Goal: Register for event/course

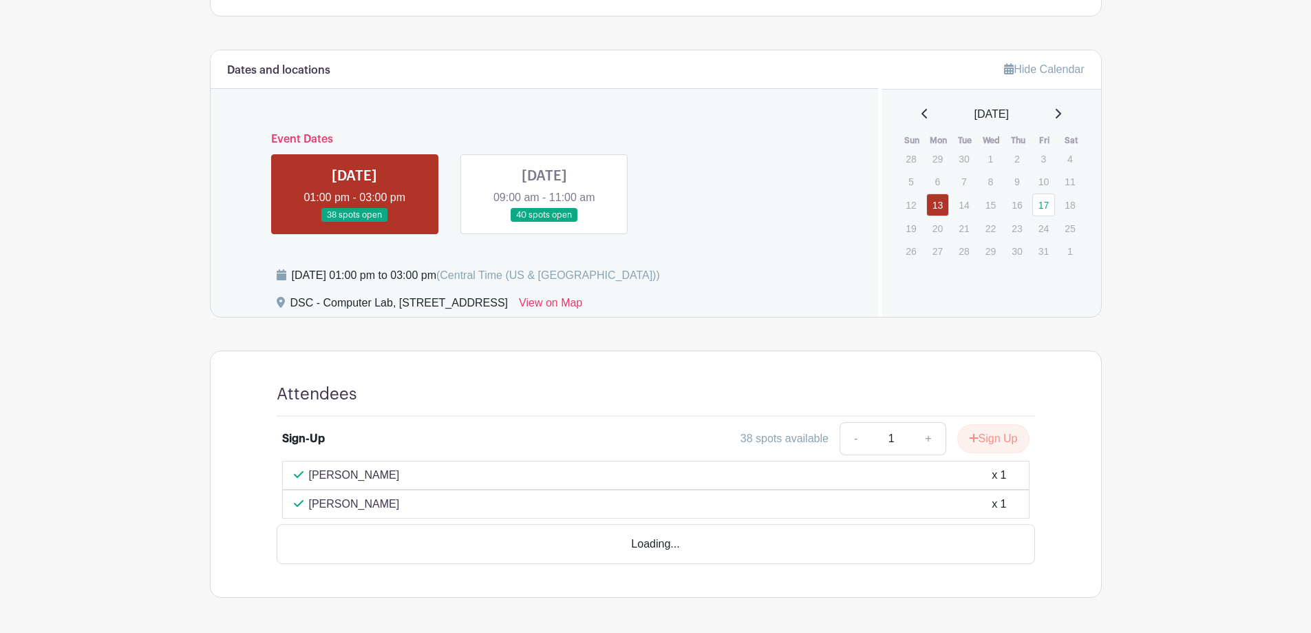
scroll to position [482, 0]
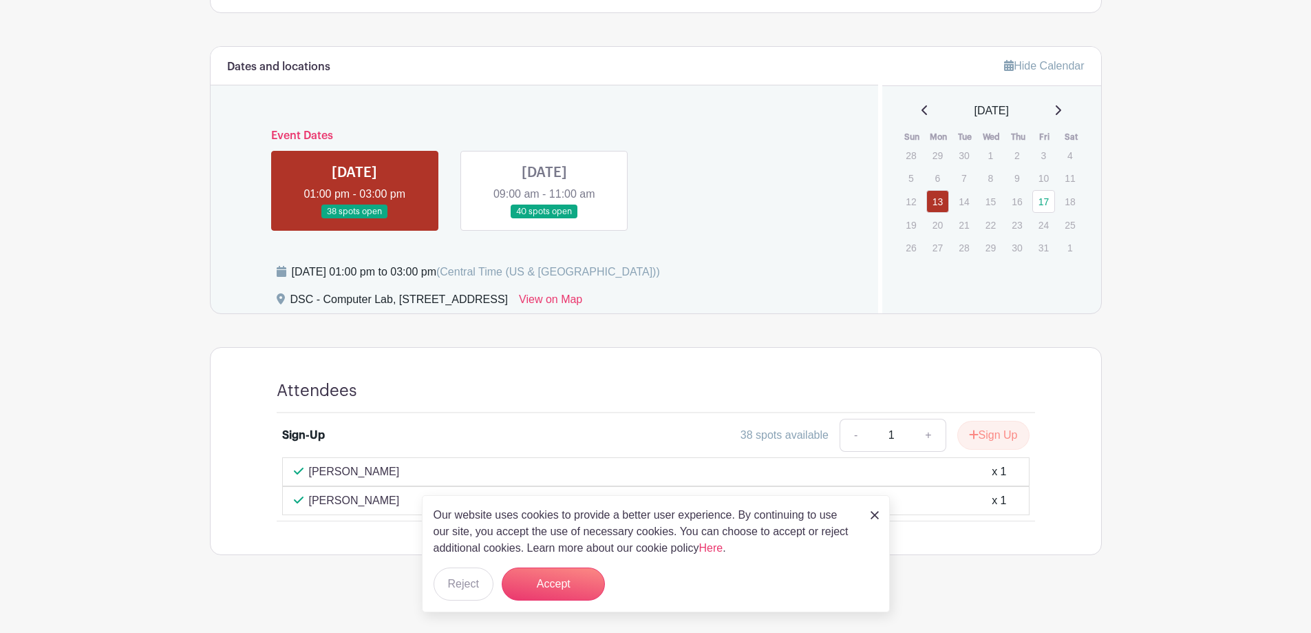
click at [876, 513] on img at bounding box center [875, 515] width 8 height 8
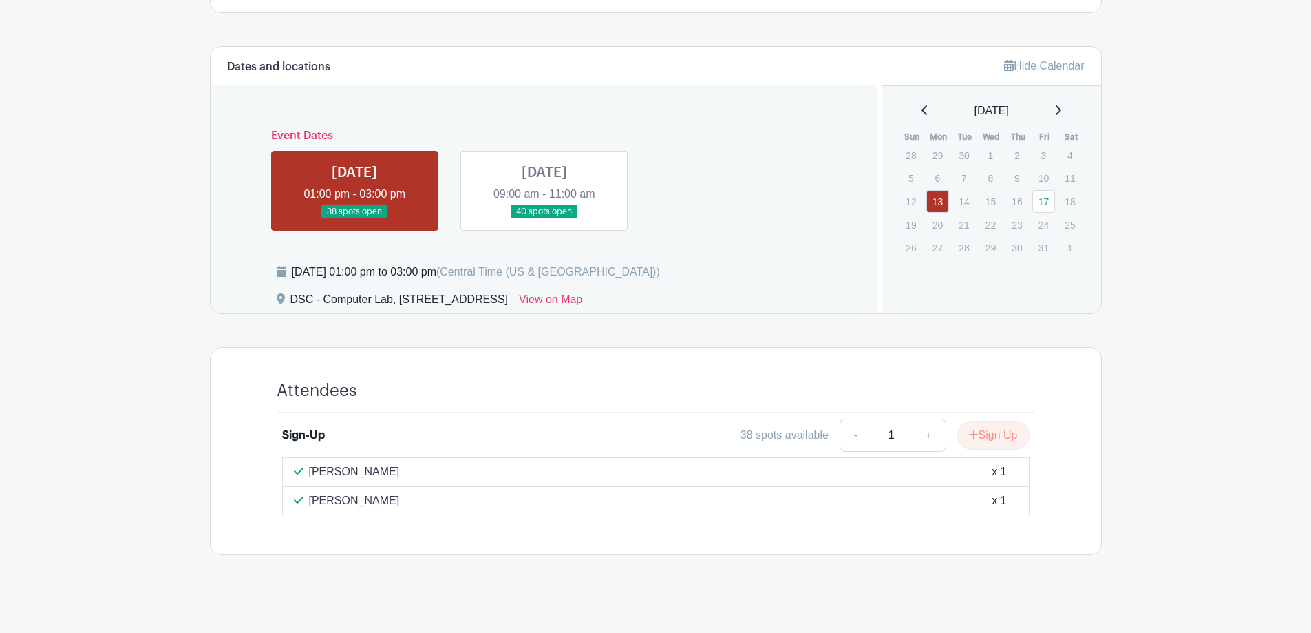
click at [544, 219] on link at bounding box center [544, 219] width 0 height 0
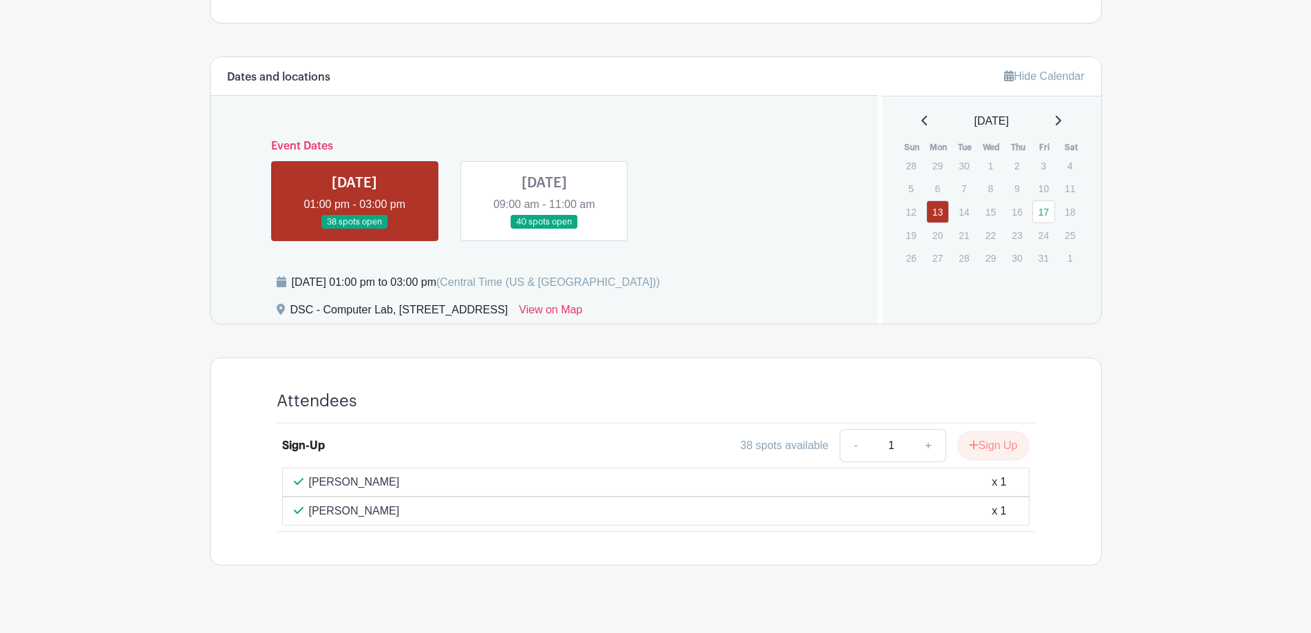
scroll to position [432, 0]
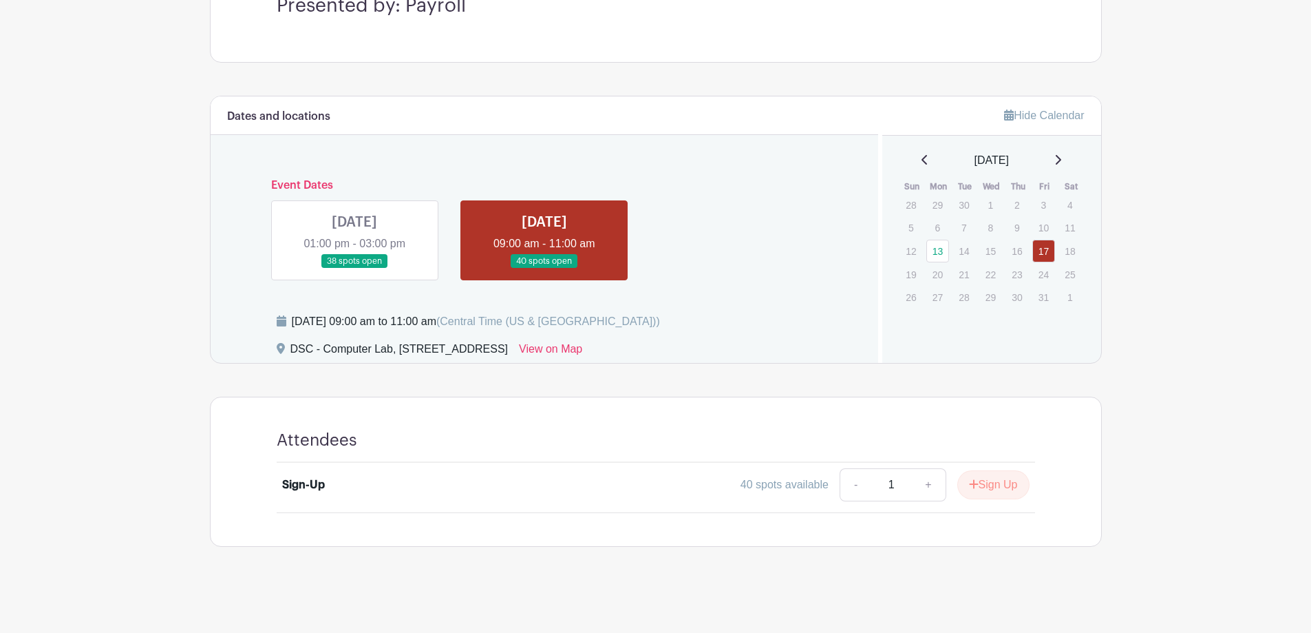
click at [354, 268] on link at bounding box center [354, 268] width 0 height 0
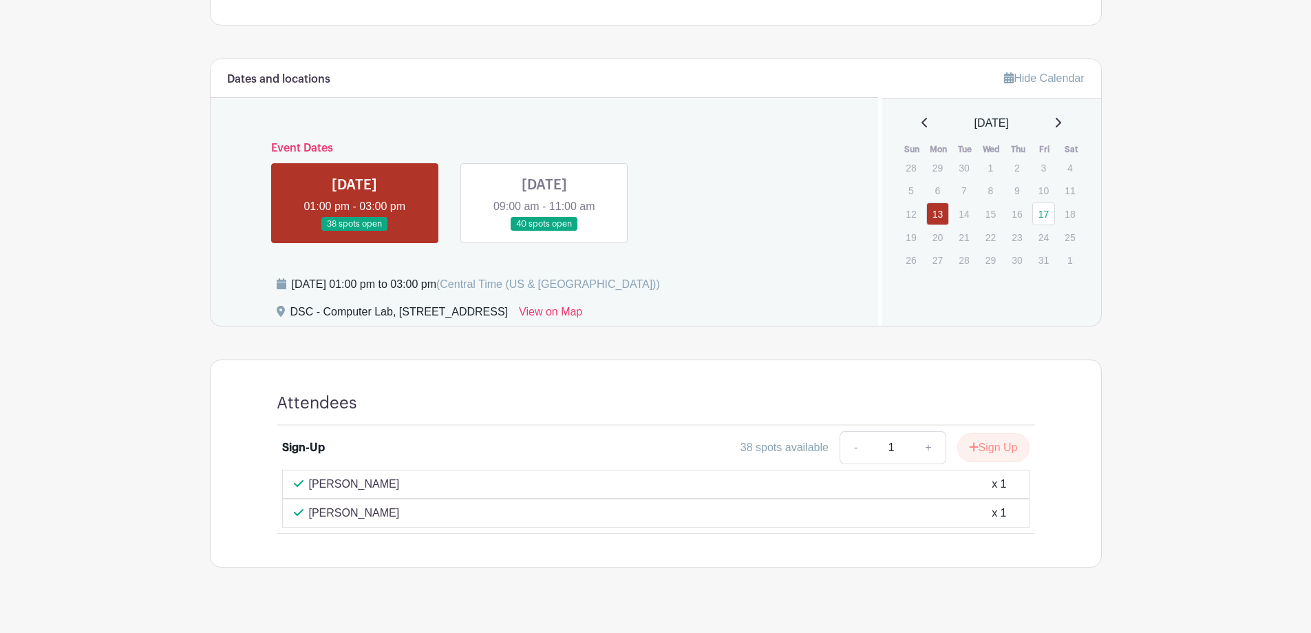
scroll to position [490, 0]
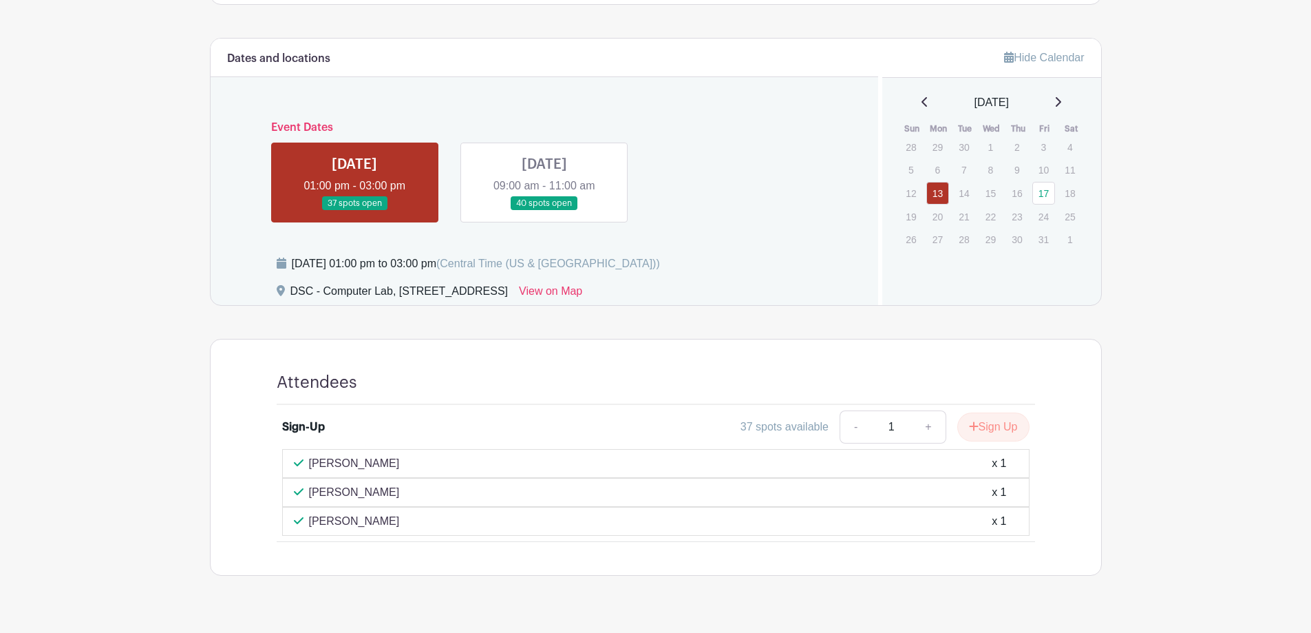
click at [544, 211] on link at bounding box center [544, 211] width 0 height 0
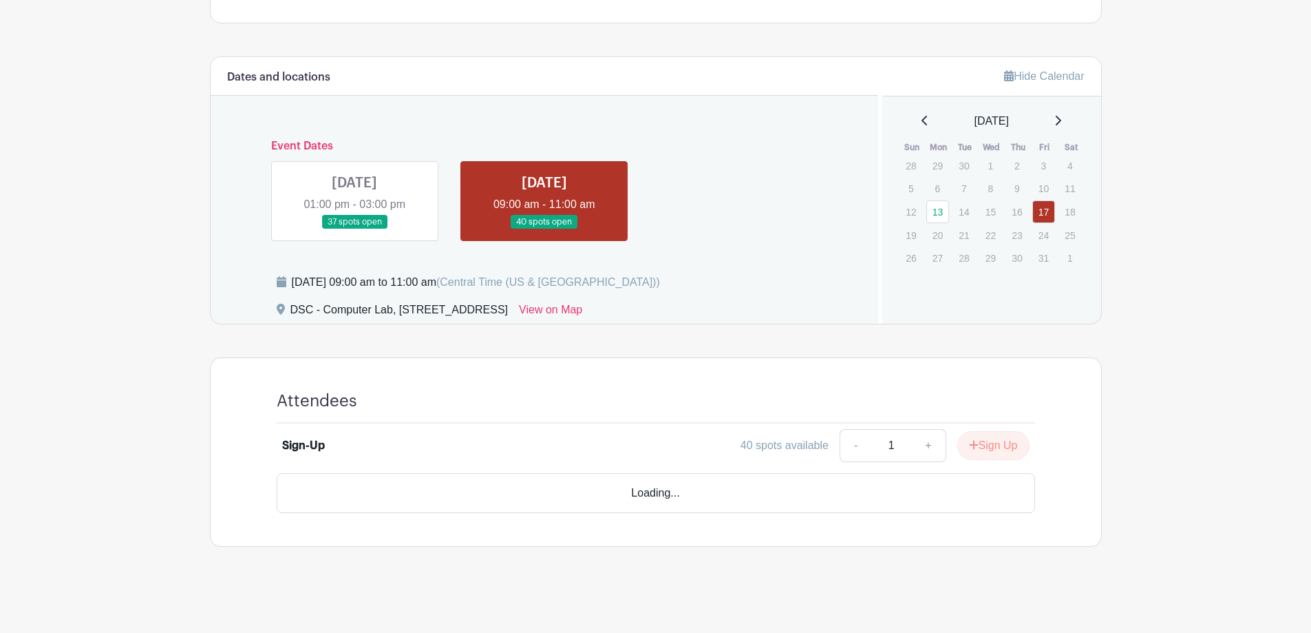
scroll to position [432, 0]
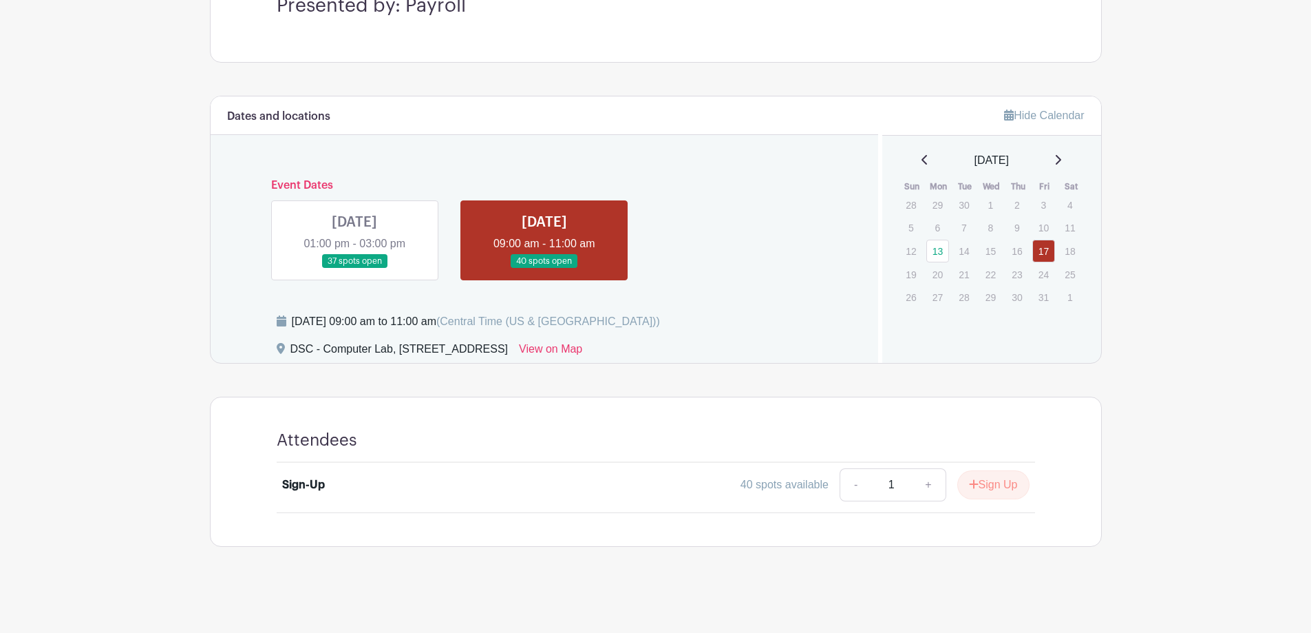
click at [354, 268] on link at bounding box center [354, 268] width 0 height 0
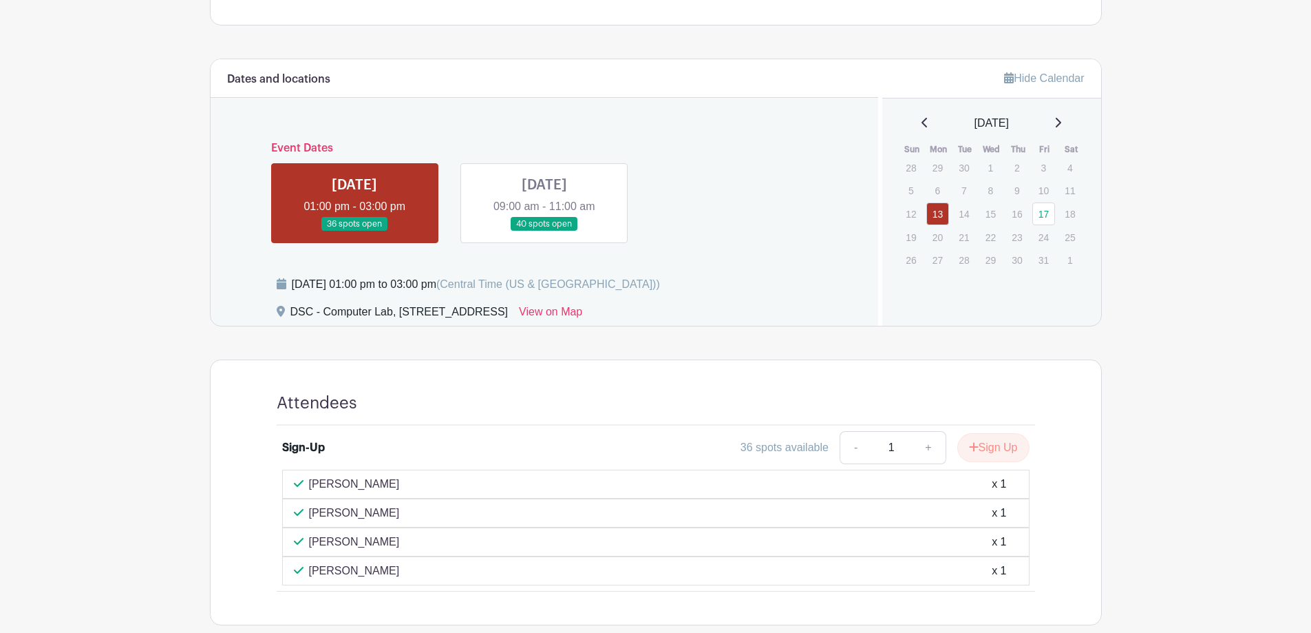
scroll to position [501, 0]
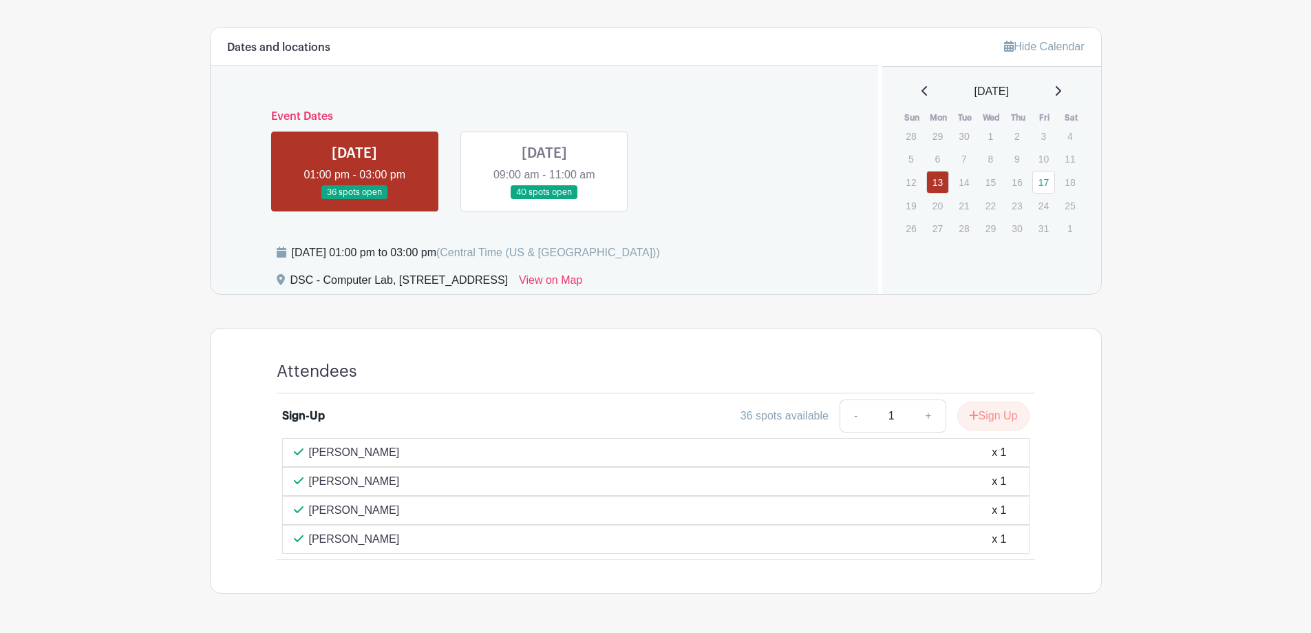
click at [544, 200] on link at bounding box center [544, 200] width 0 height 0
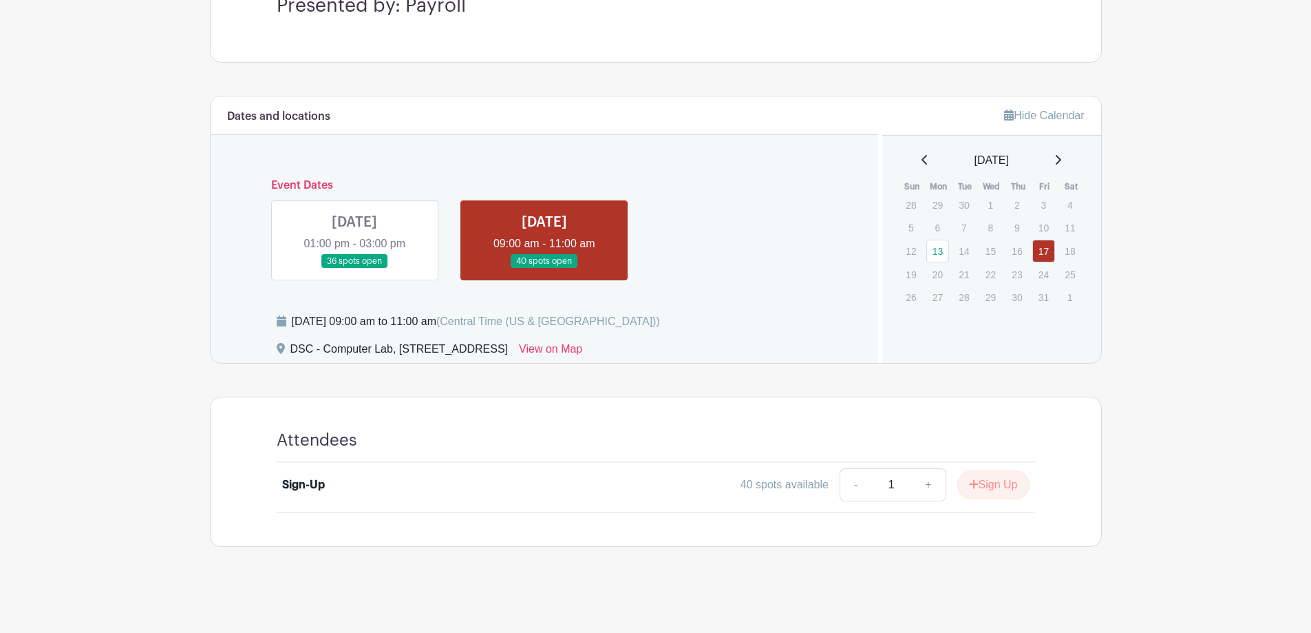
click at [354, 268] on link at bounding box center [354, 268] width 0 height 0
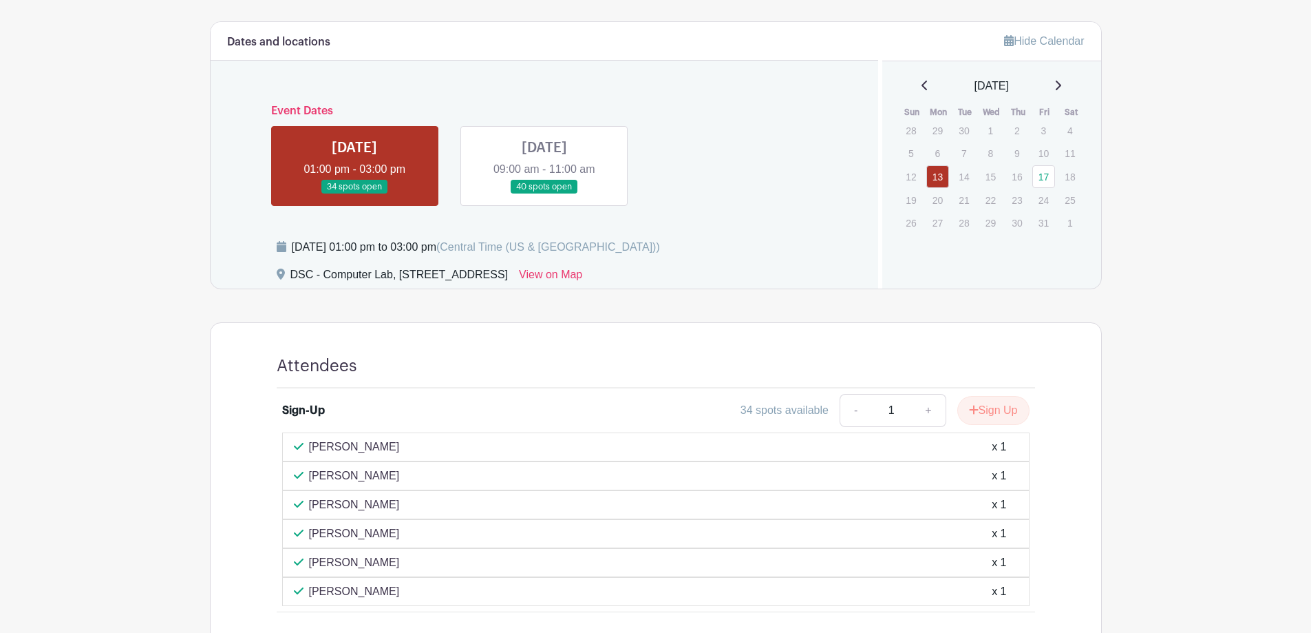
scroll to position [606, 0]
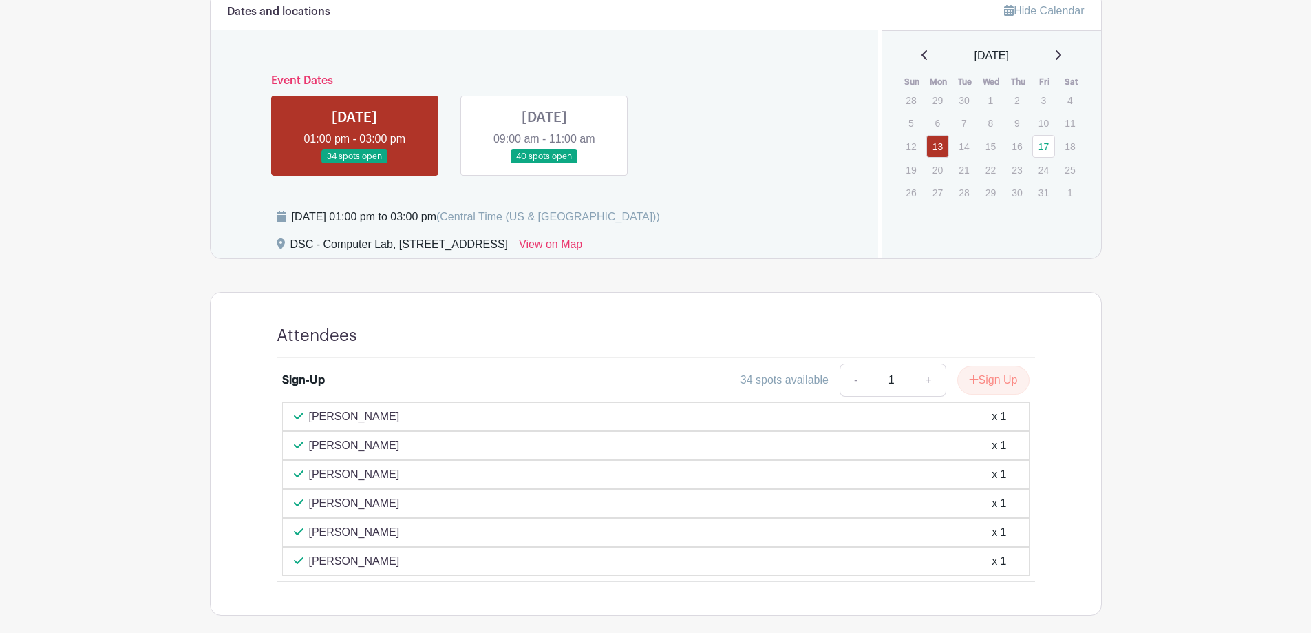
click at [544, 164] on link at bounding box center [544, 164] width 0 height 0
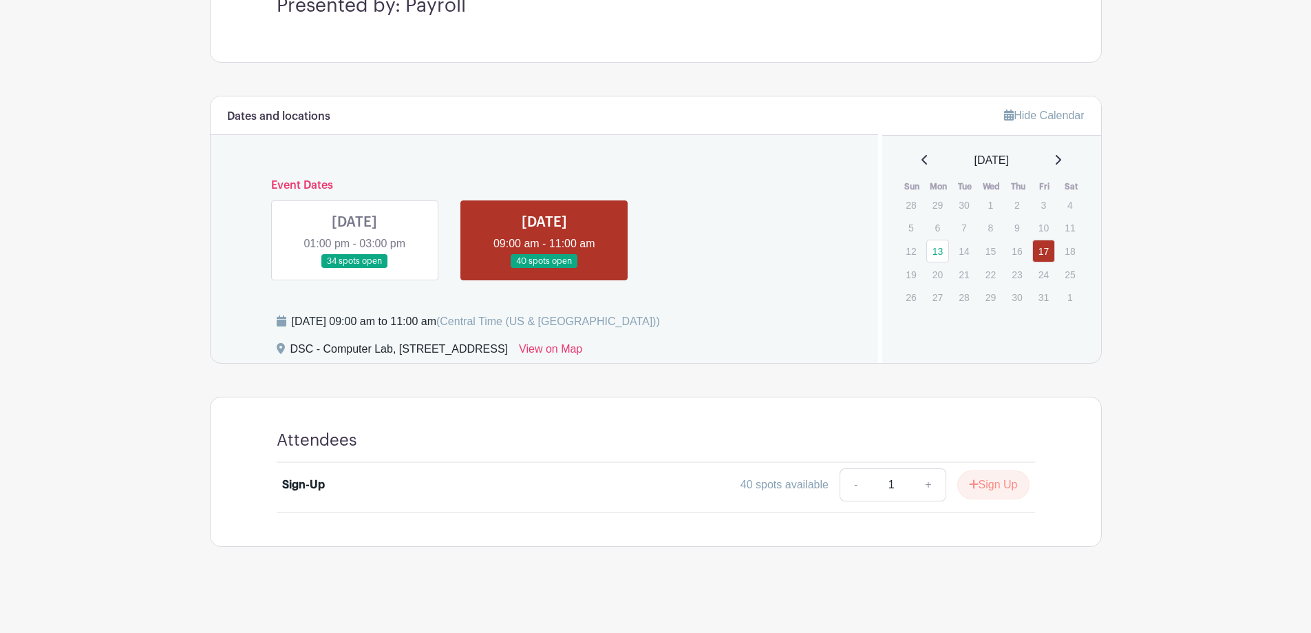
click at [354, 268] on link at bounding box center [354, 268] width 0 height 0
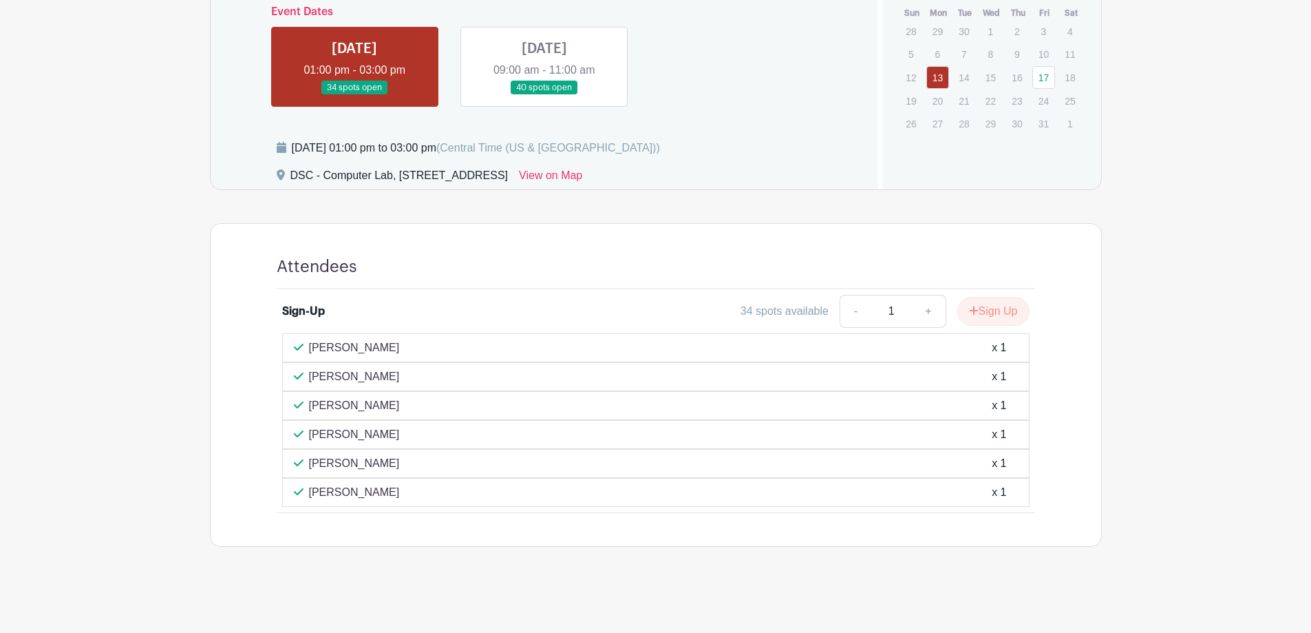
scroll to position [468, 0]
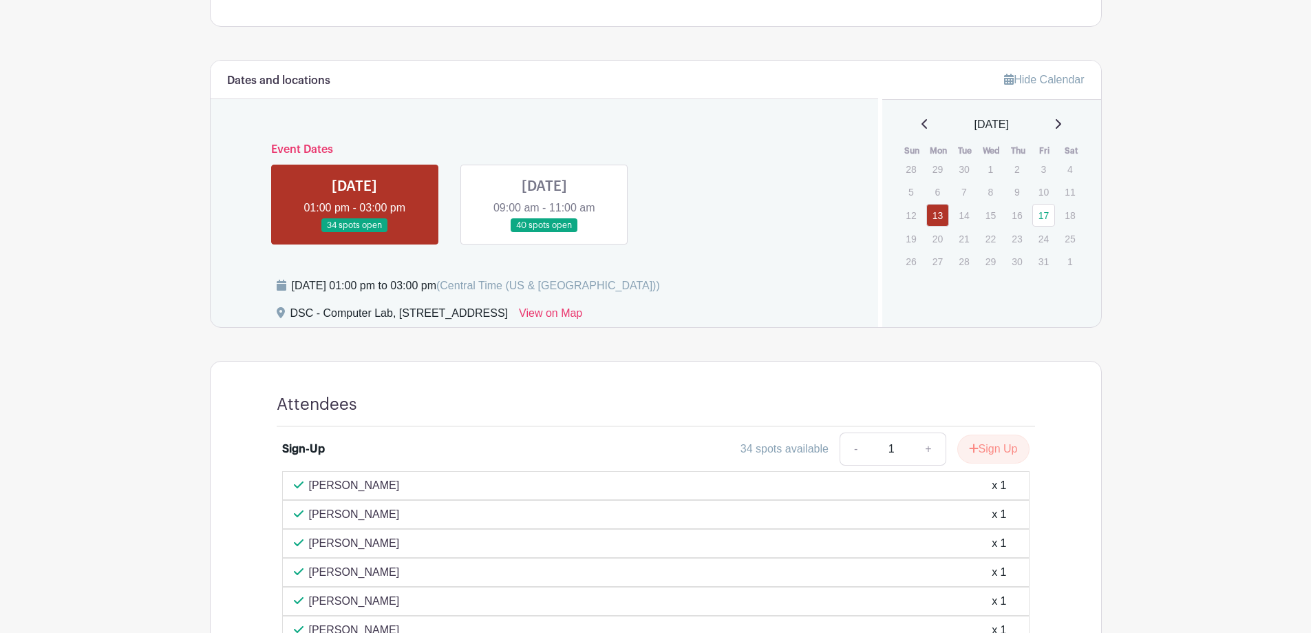
click at [189, 244] on main "Log In Sign Up for Free Training & Development UKG Refresher Created by Shantia…" at bounding box center [655, 151] width 1311 height 1238
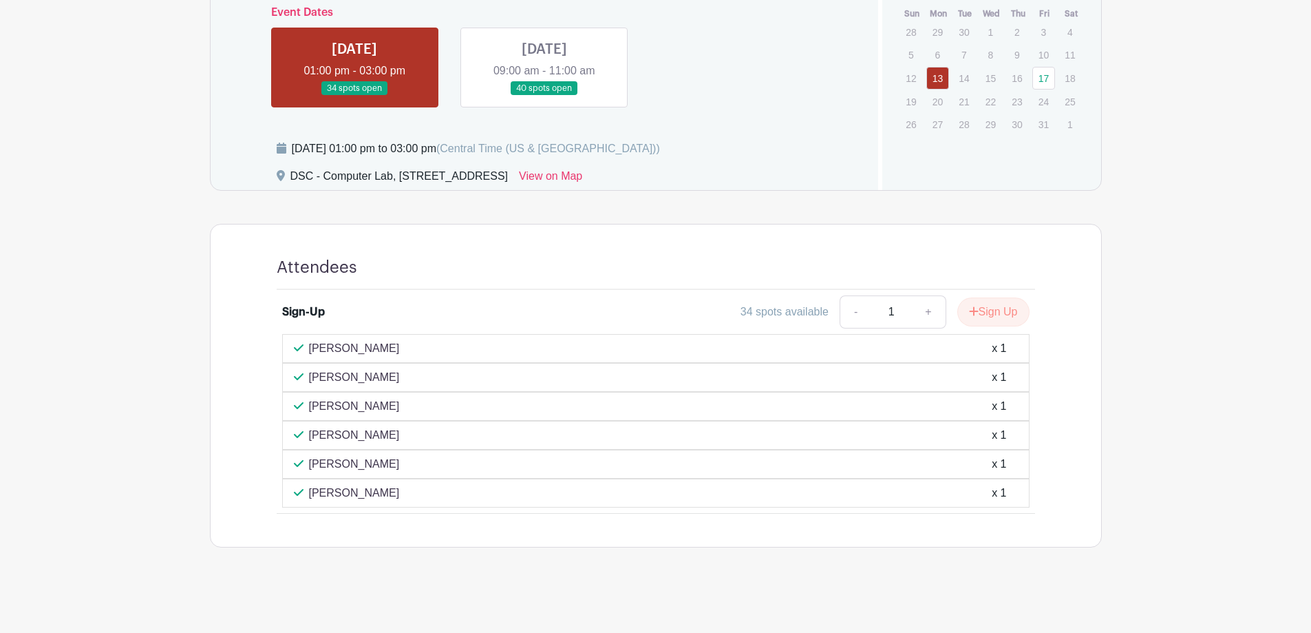
scroll to position [606, 0]
click at [544, 95] on link at bounding box center [544, 95] width 0 height 0
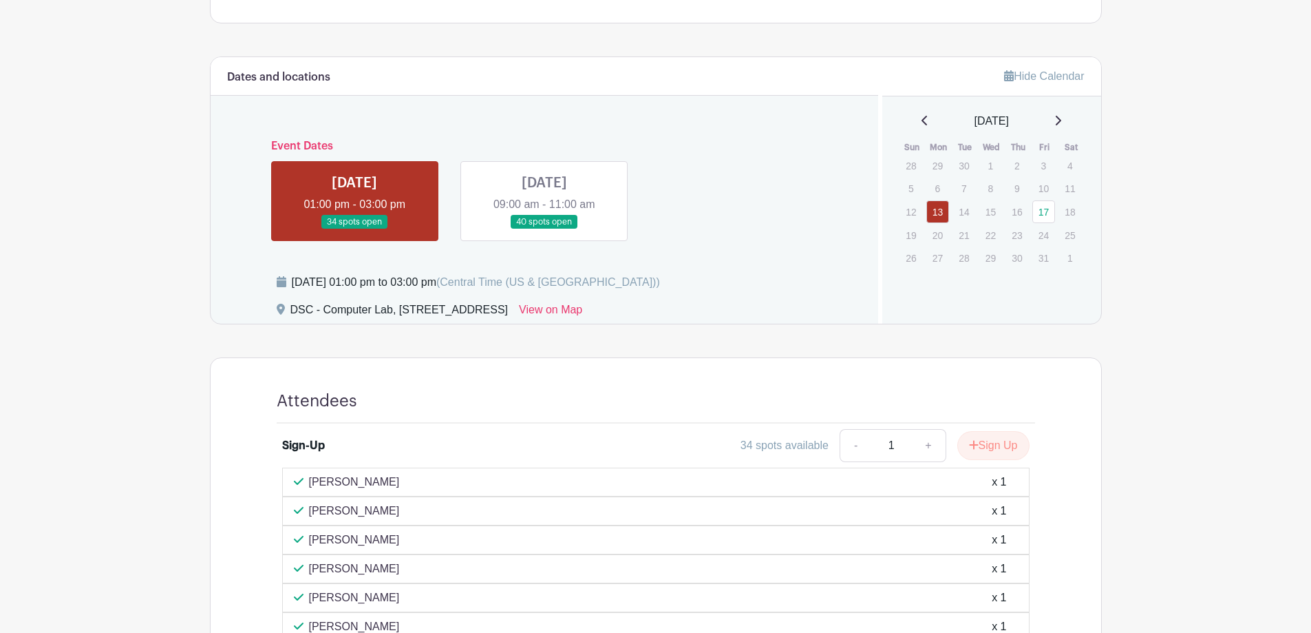
scroll to position [432, 0]
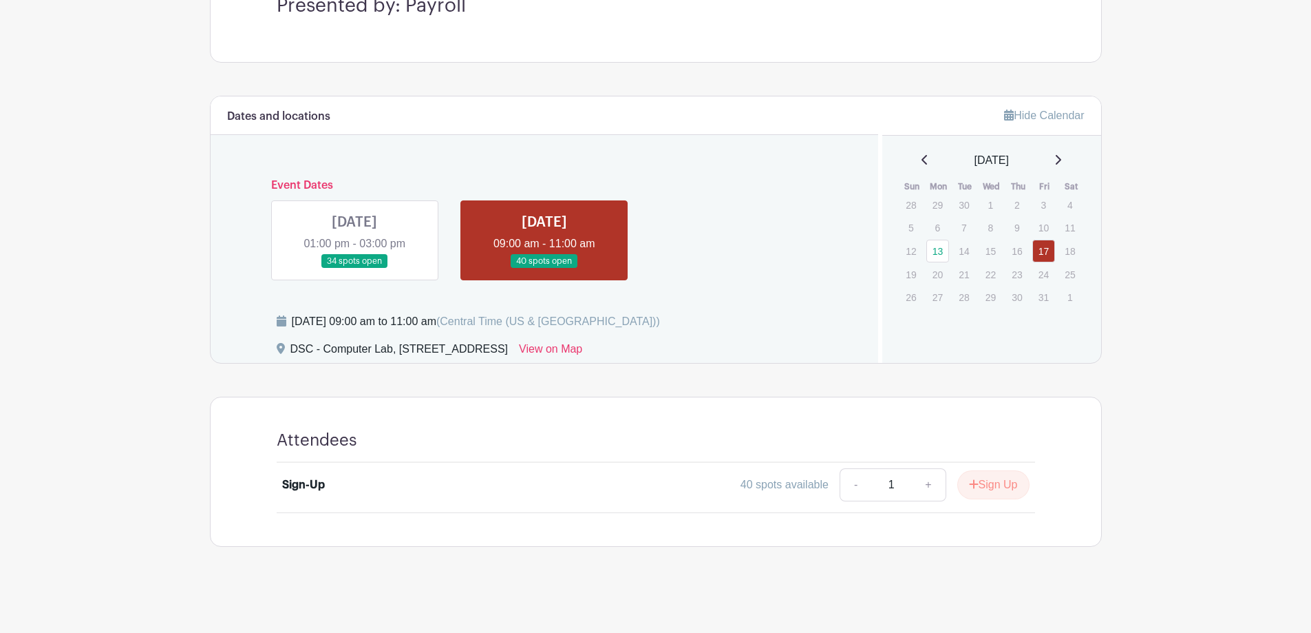
click at [354, 268] on link at bounding box center [354, 268] width 0 height 0
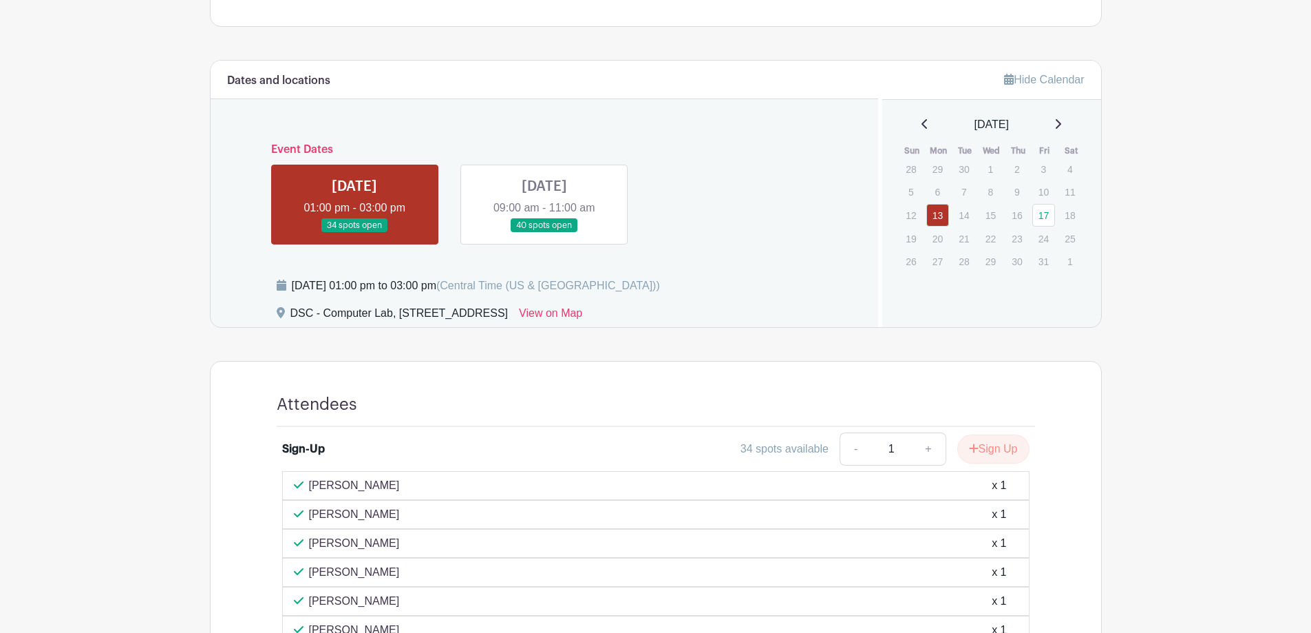
scroll to position [537, 0]
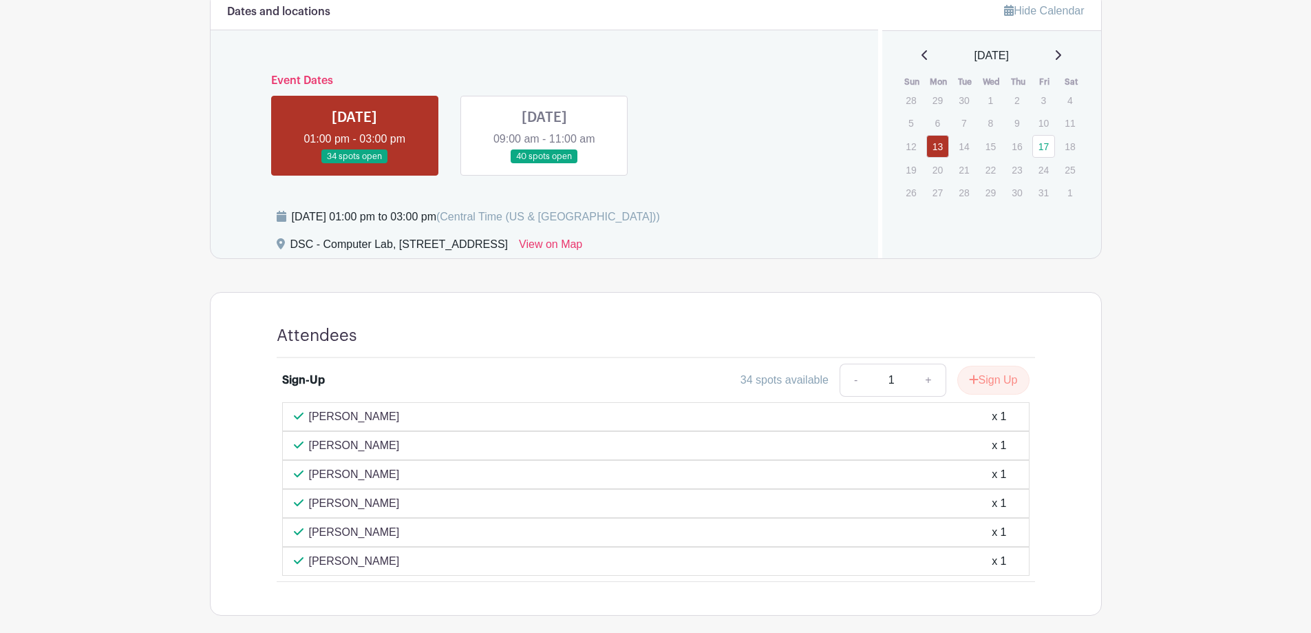
click at [544, 164] on link at bounding box center [544, 164] width 0 height 0
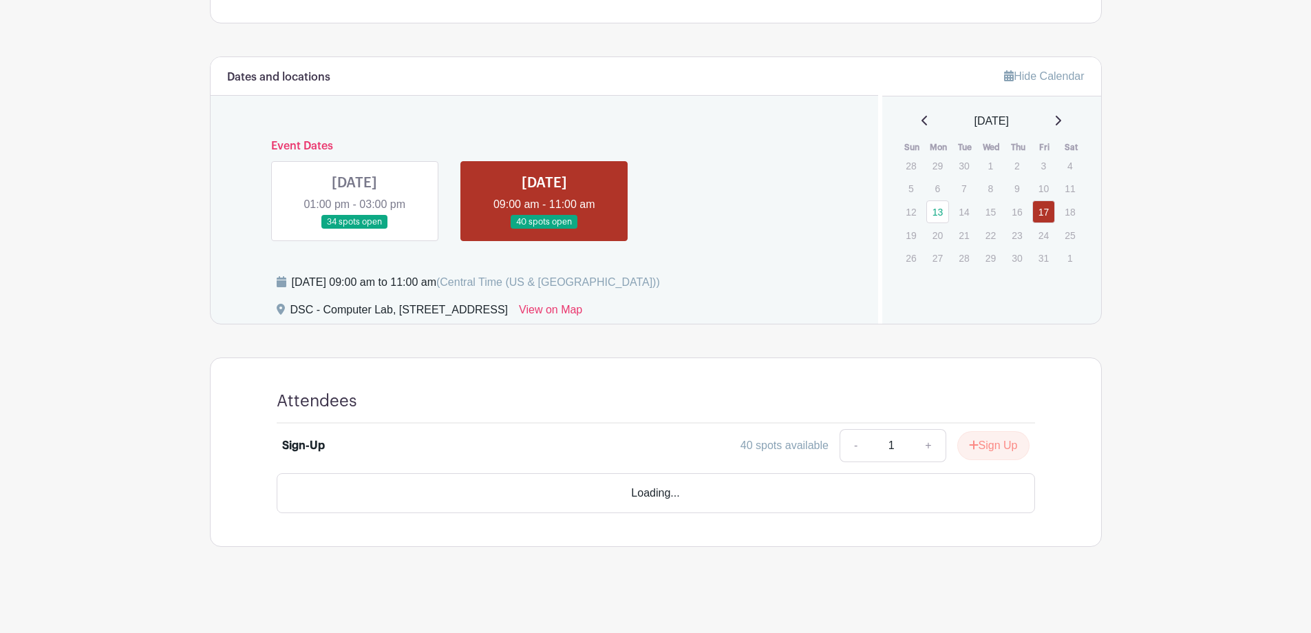
scroll to position [432, 0]
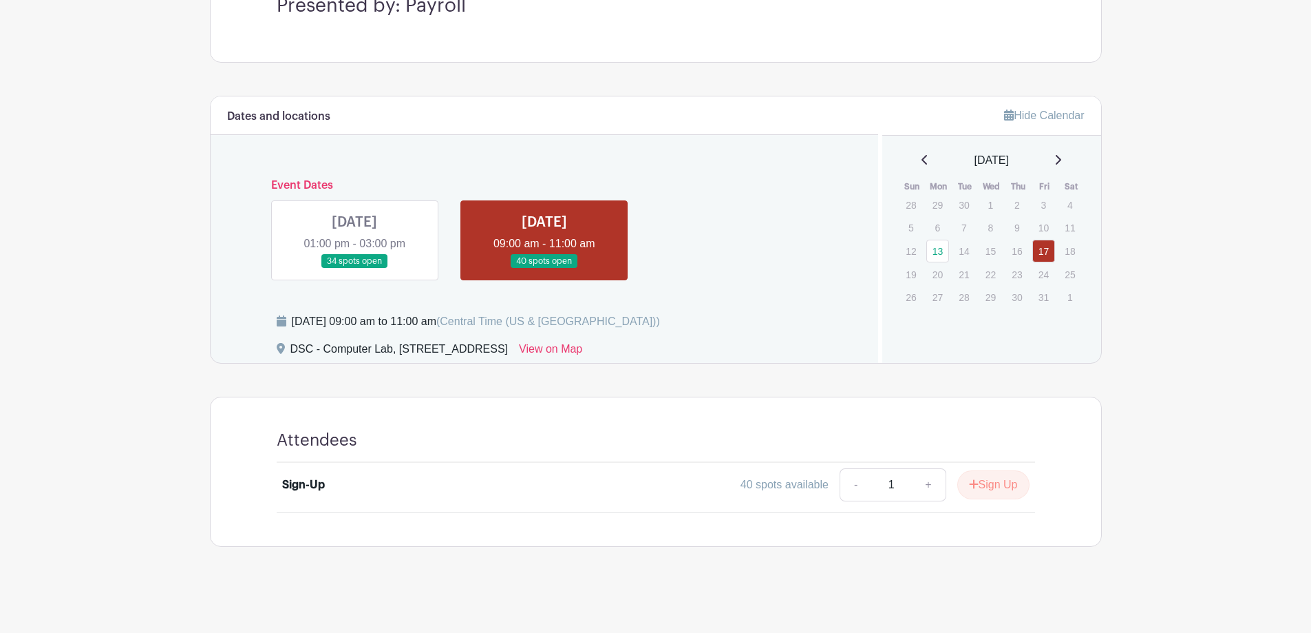
click at [354, 268] on link at bounding box center [354, 268] width 0 height 0
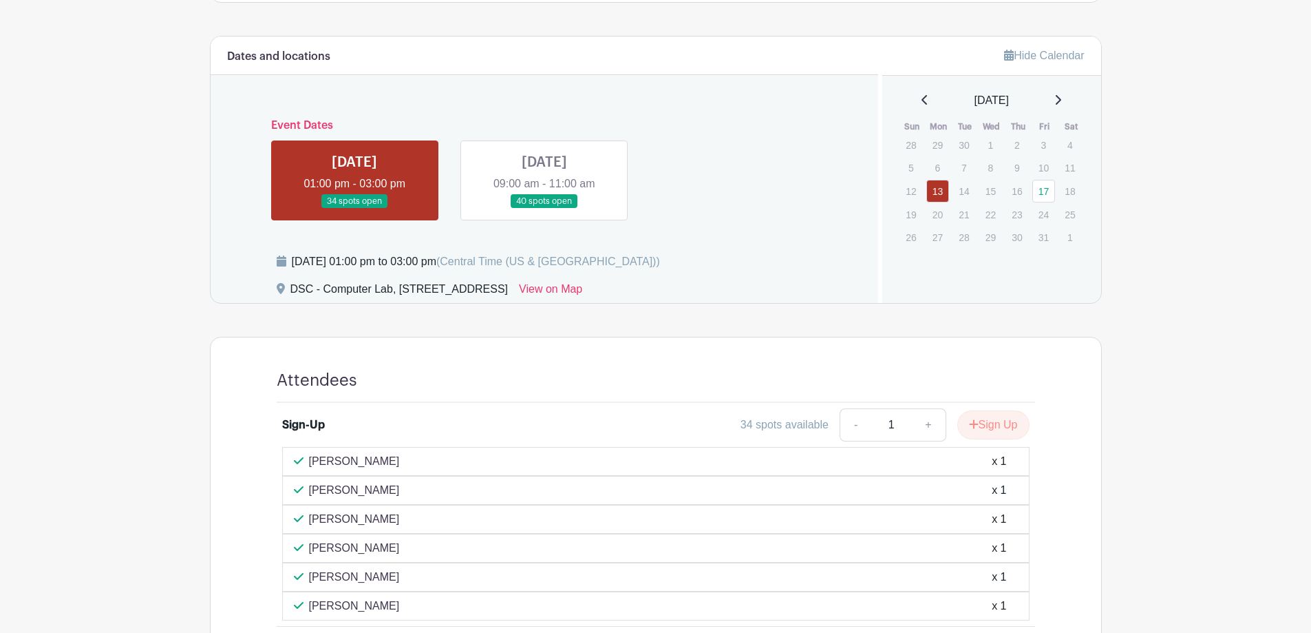
scroll to position [468, 0]
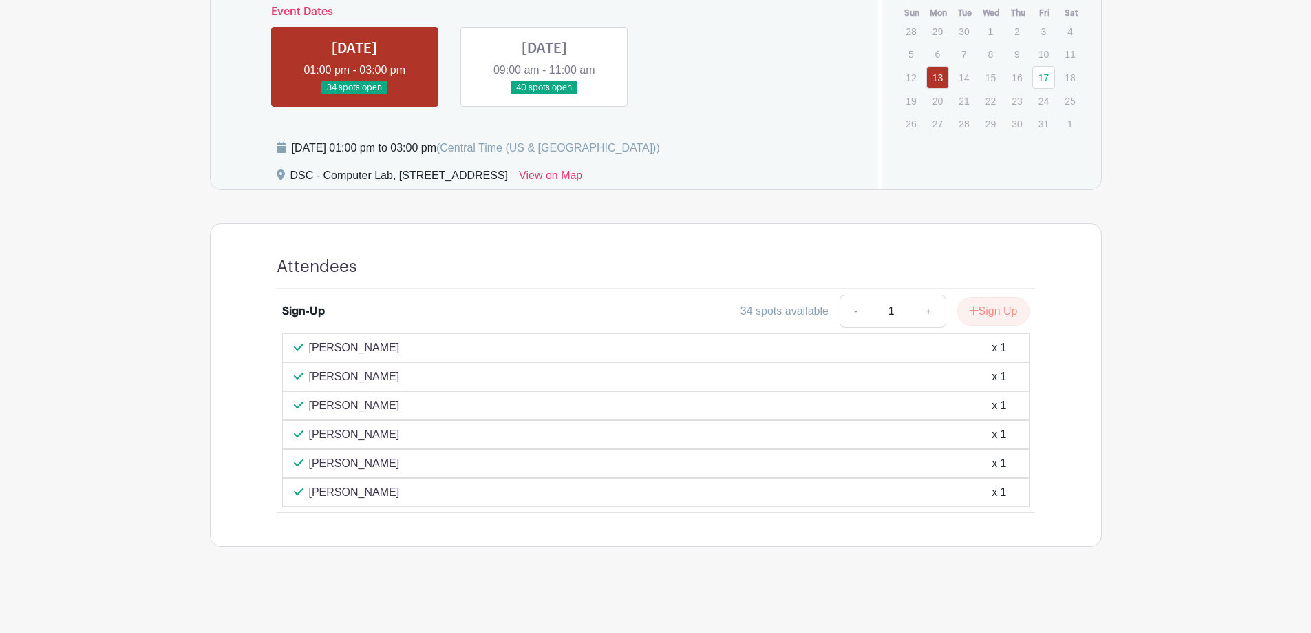
click at [544, 95] on link at bounding box center [544, 95] width 0 height 0
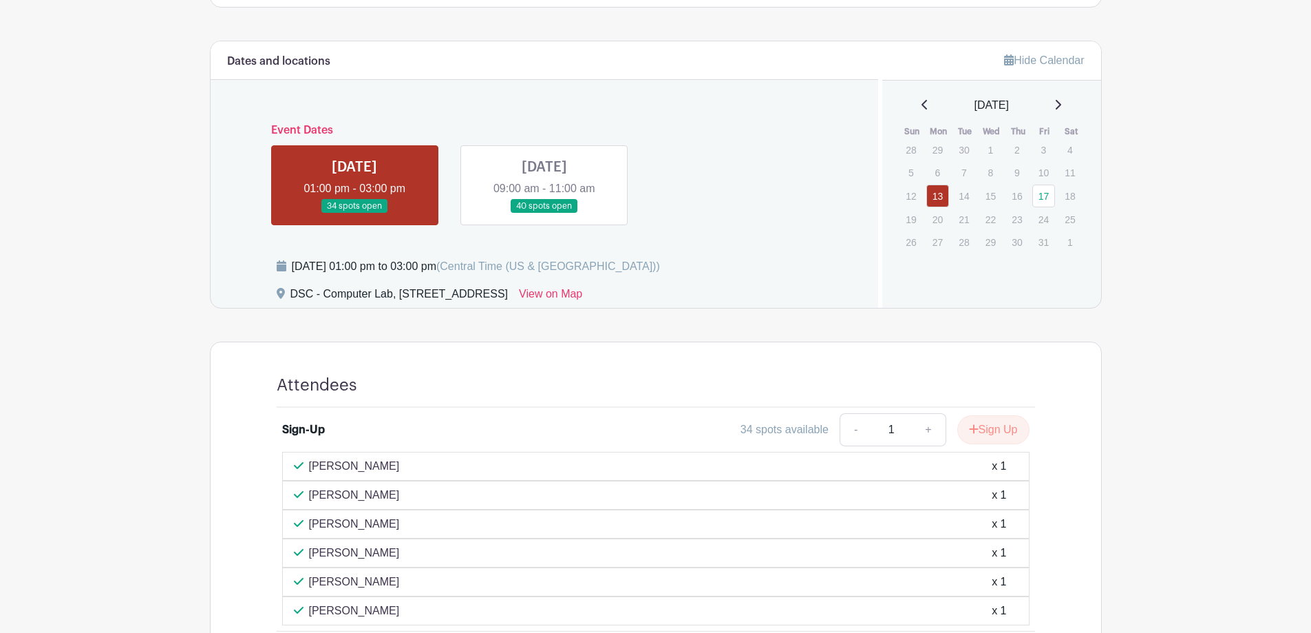
scroll to position [606, 0]
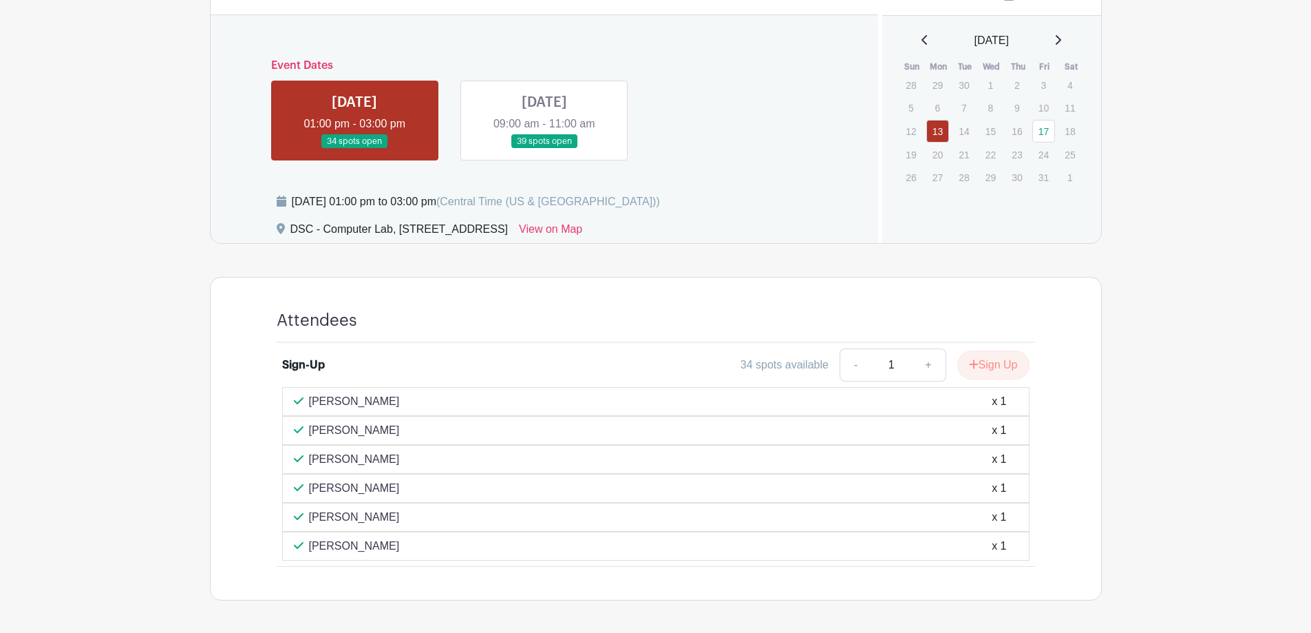
scroll to position [468, 0]
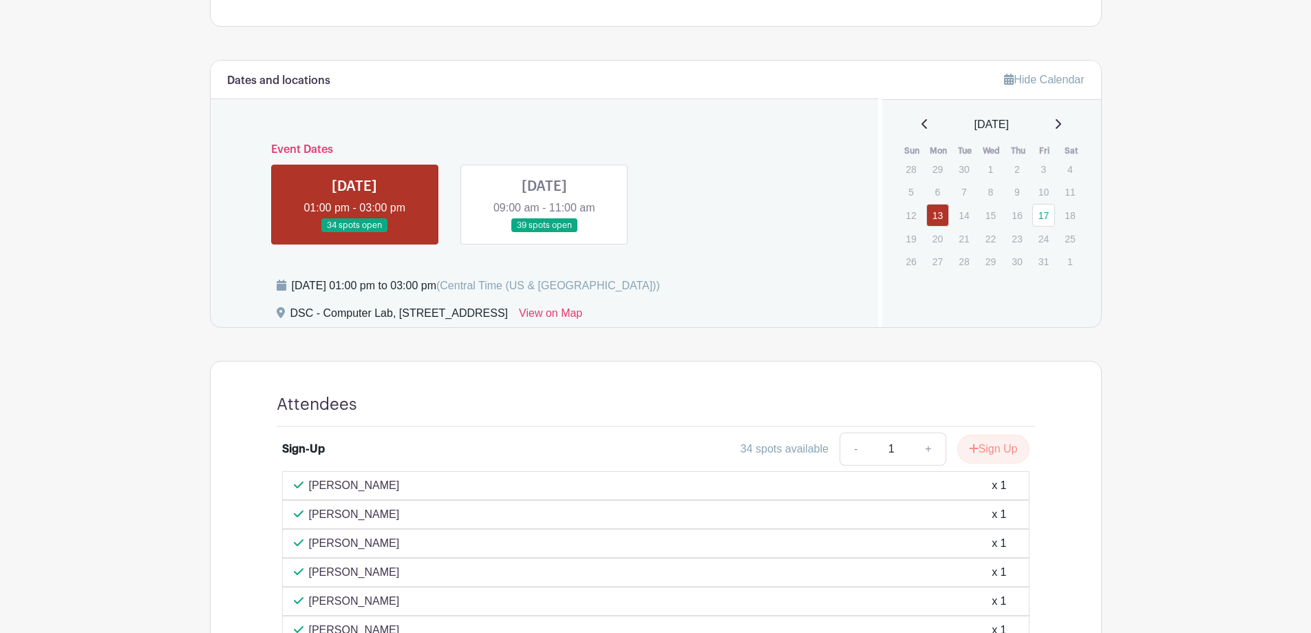
click at [544, 233] on link at bounding box center [544, 233] width 0 height 0
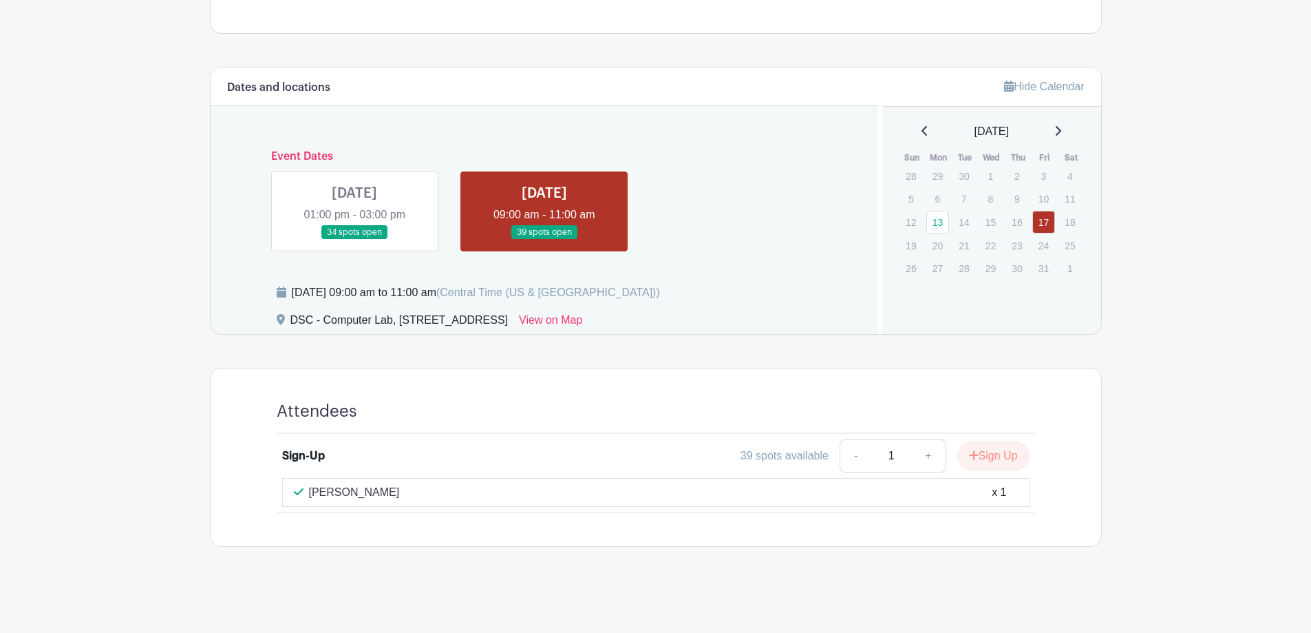
scroll to position [461, 0]
click at [354, 240] on link at bounding box center [354, 240] width 0 height 0
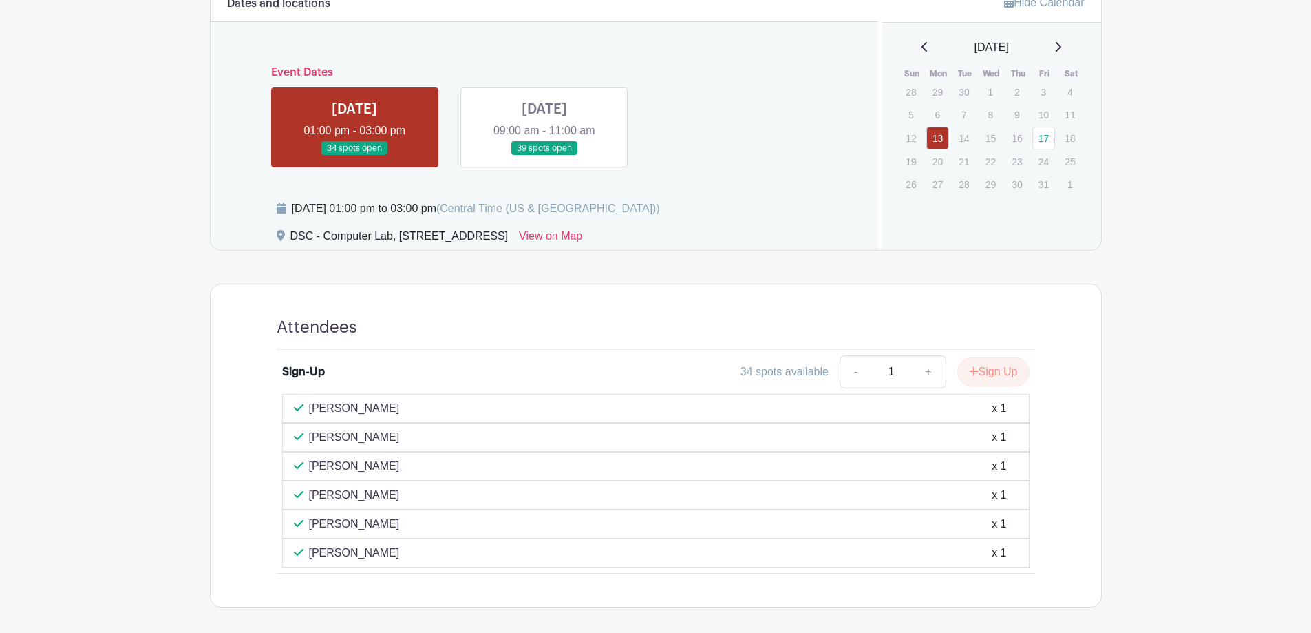
scroll to position [606, 0]
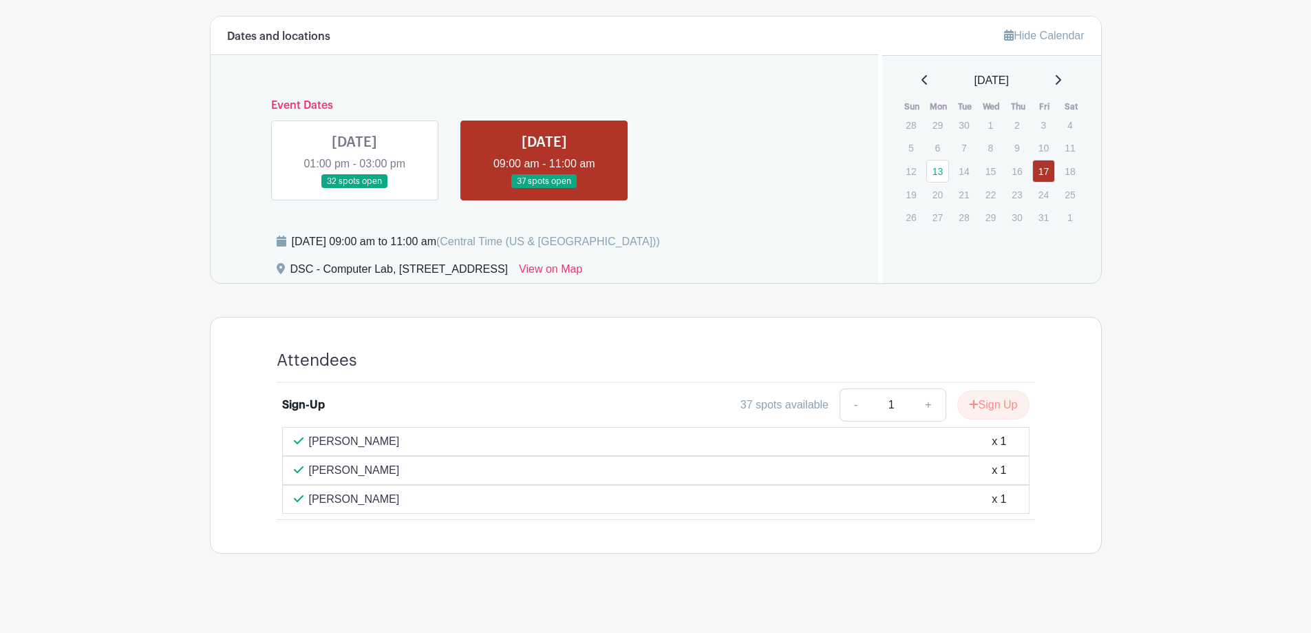
scroll to position [519, 0]
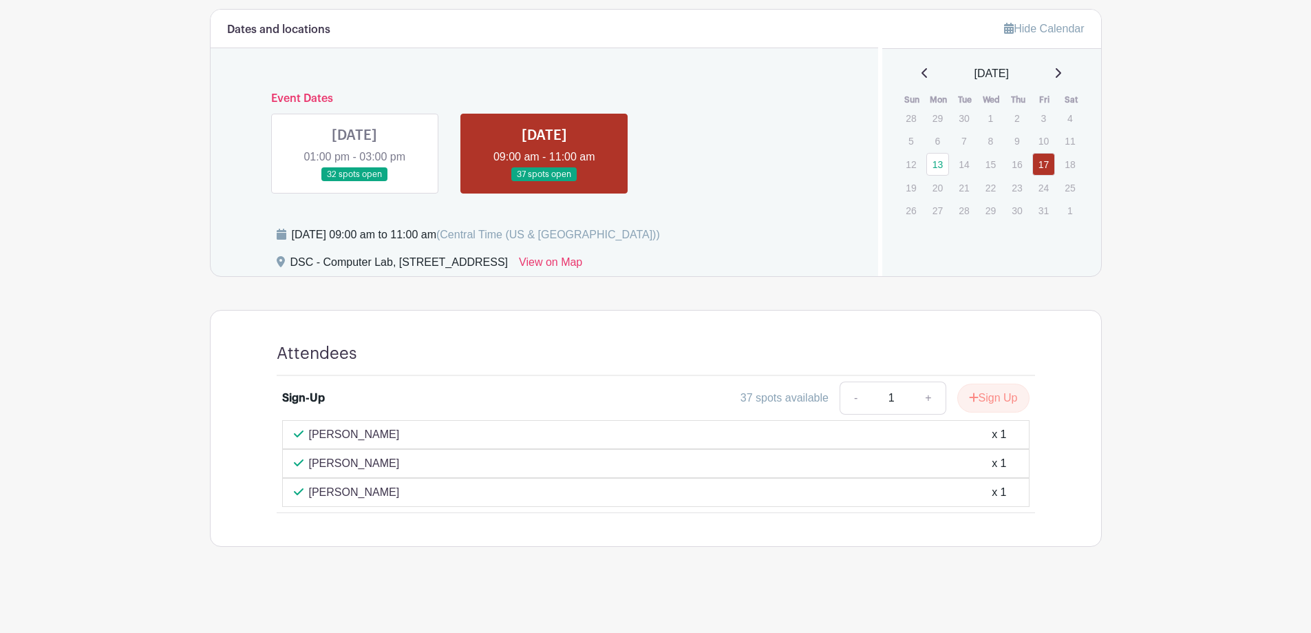
click at [354, 182] on link at bounding box center [354, 182] width 0 height 0
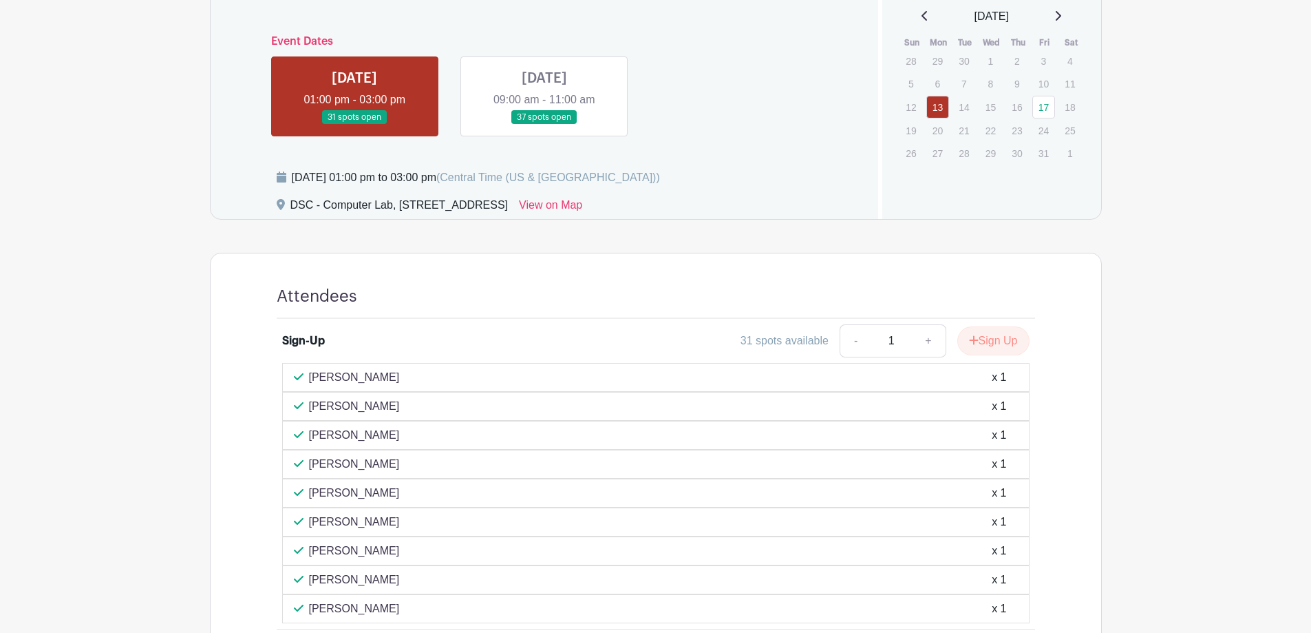
scroll to position [555, 0]
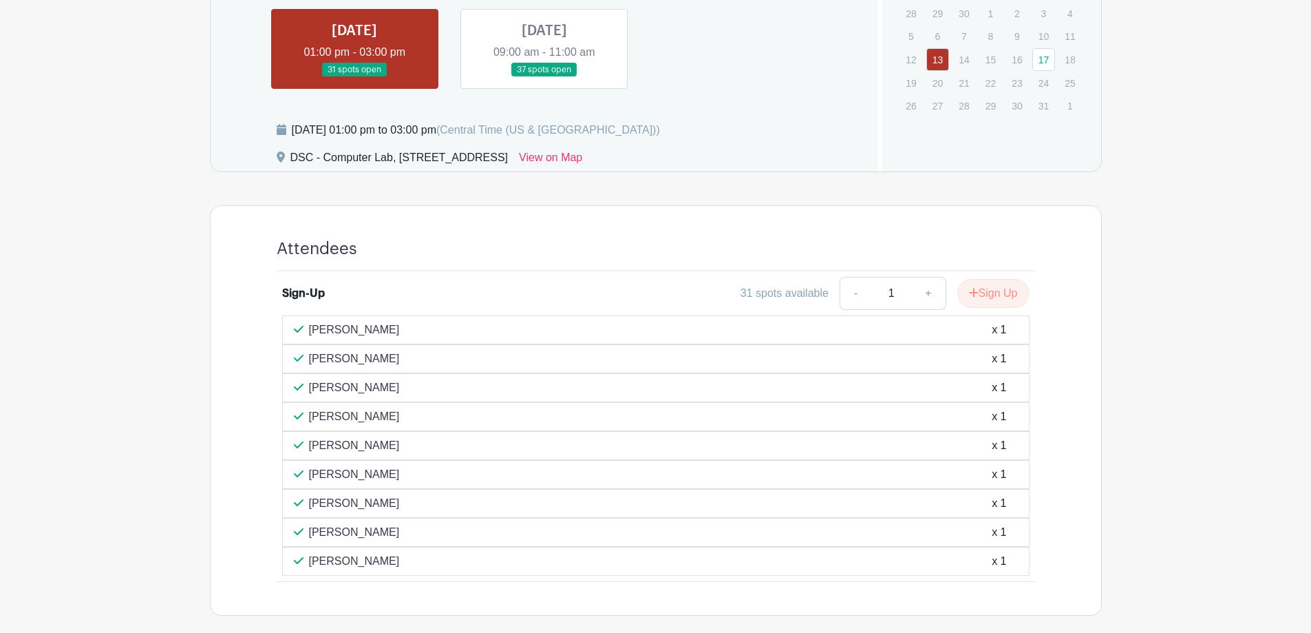
click at [544, 77] on link at bounding box center [544, 77] width 0 height 0
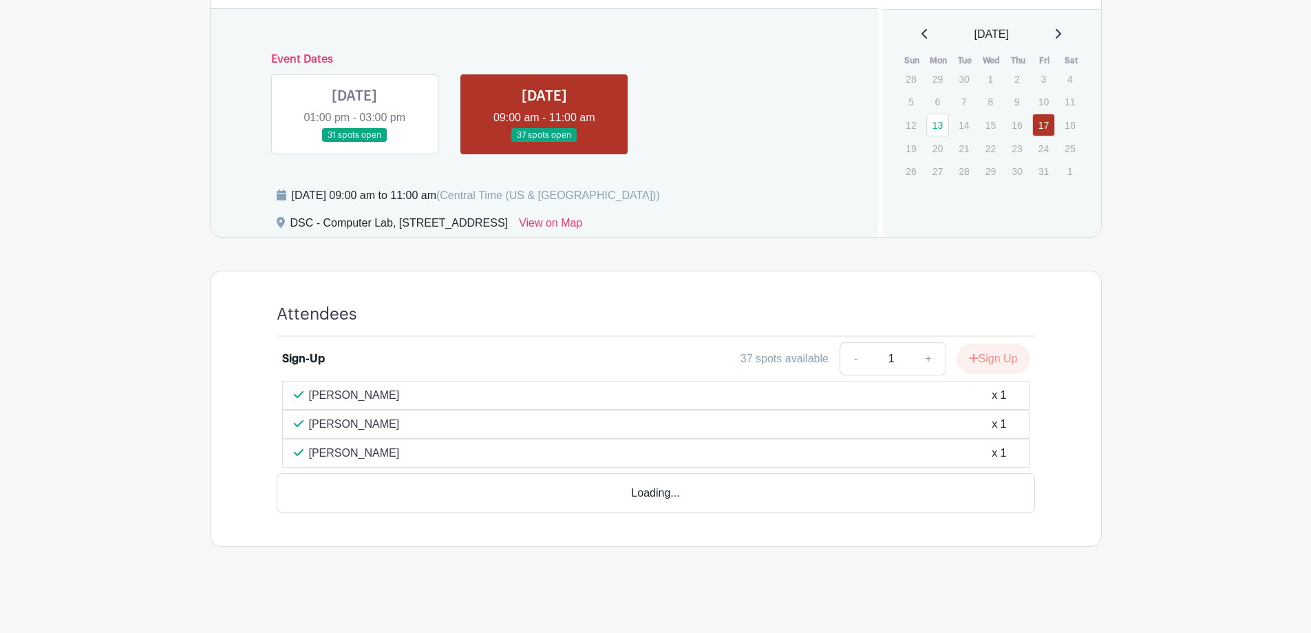
scroll to position [519, 0]
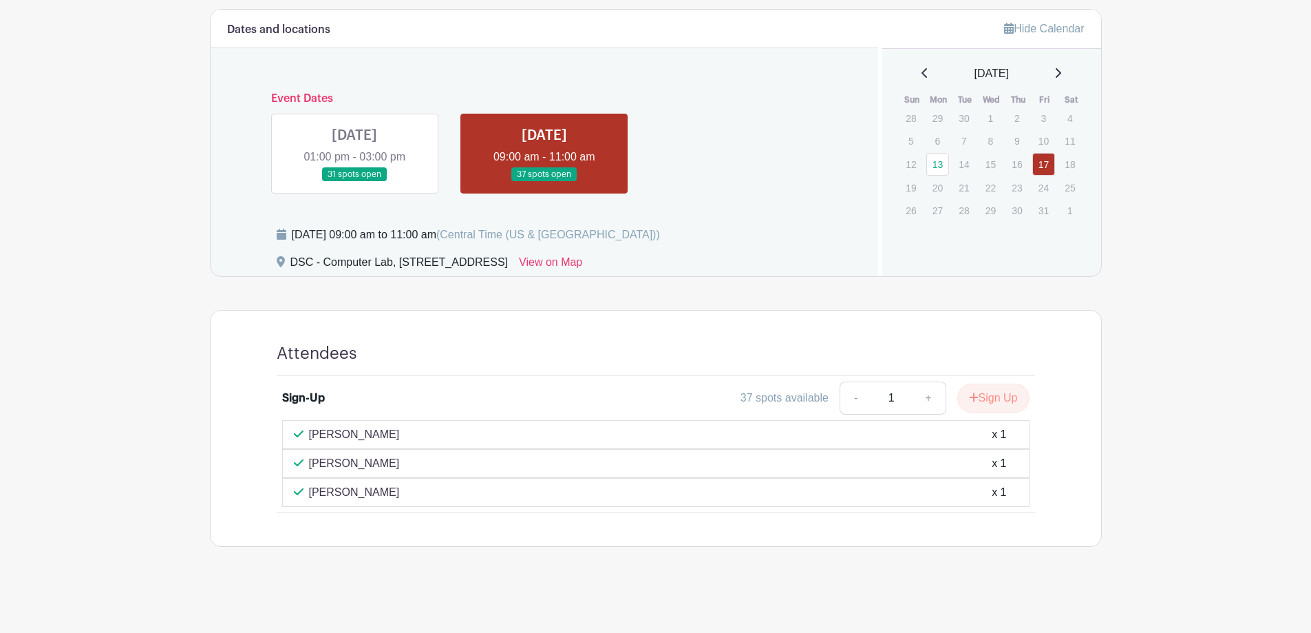
click at [354, 182] on link at bounding box center [354, 182] width 0 height 0
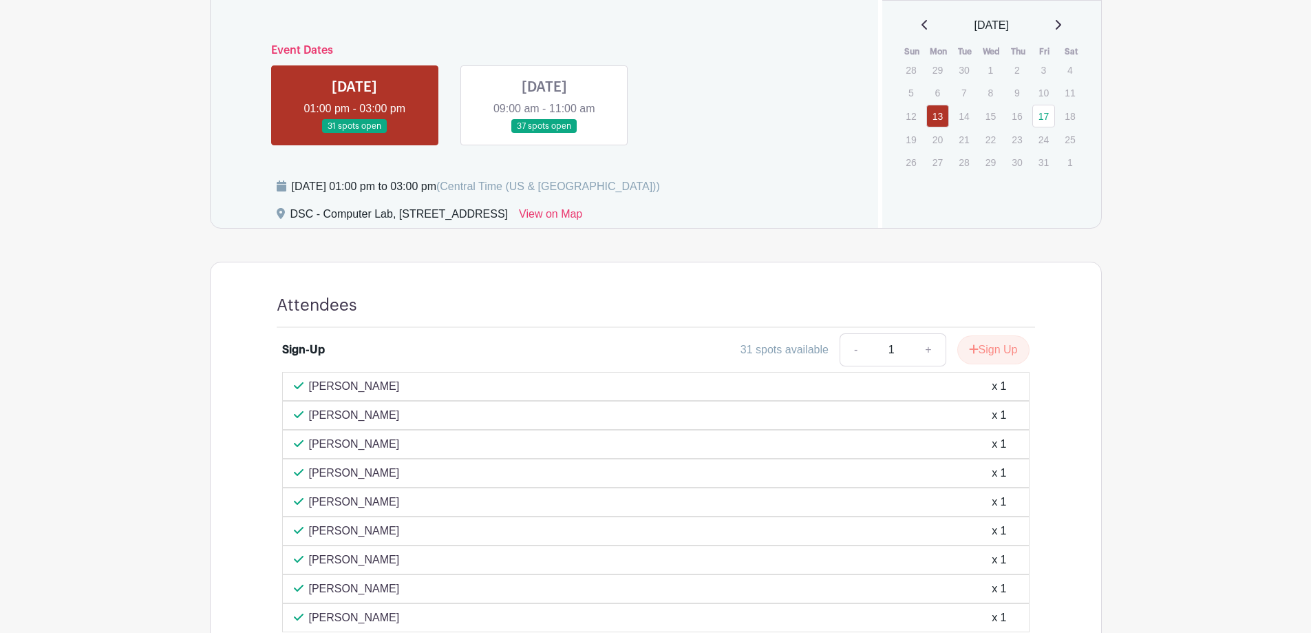
scroll to position [657, 0]
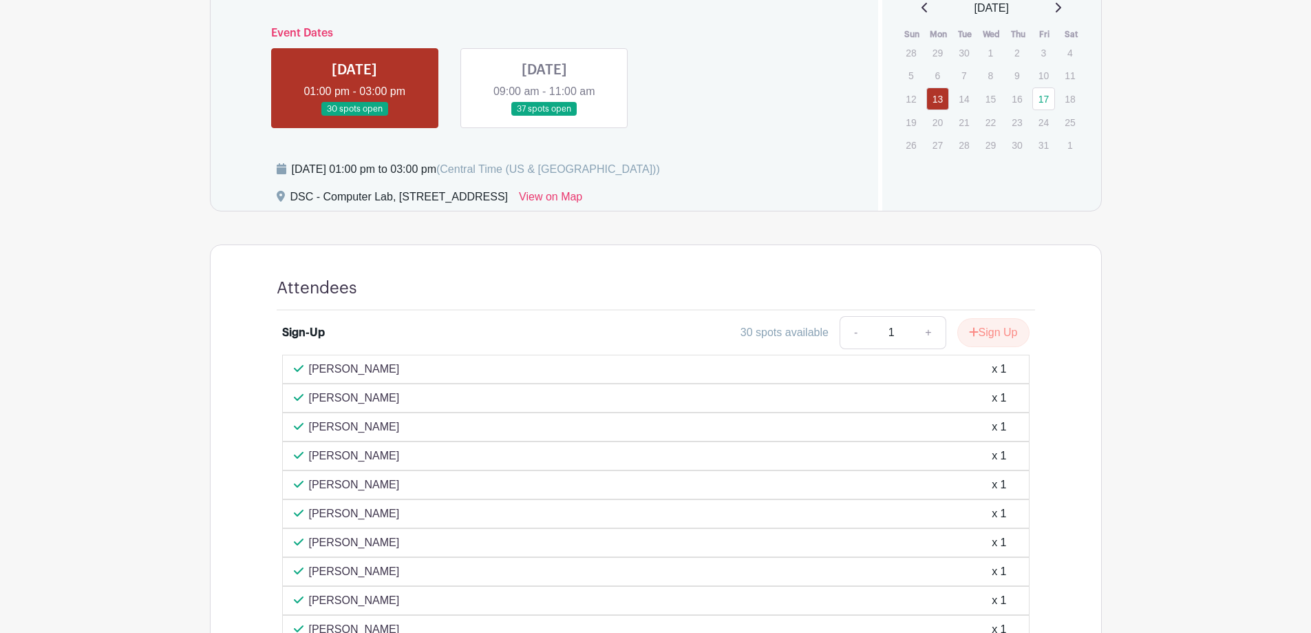
click at [544, 116] on link at bounding box center [544, 116] width 0 height 0
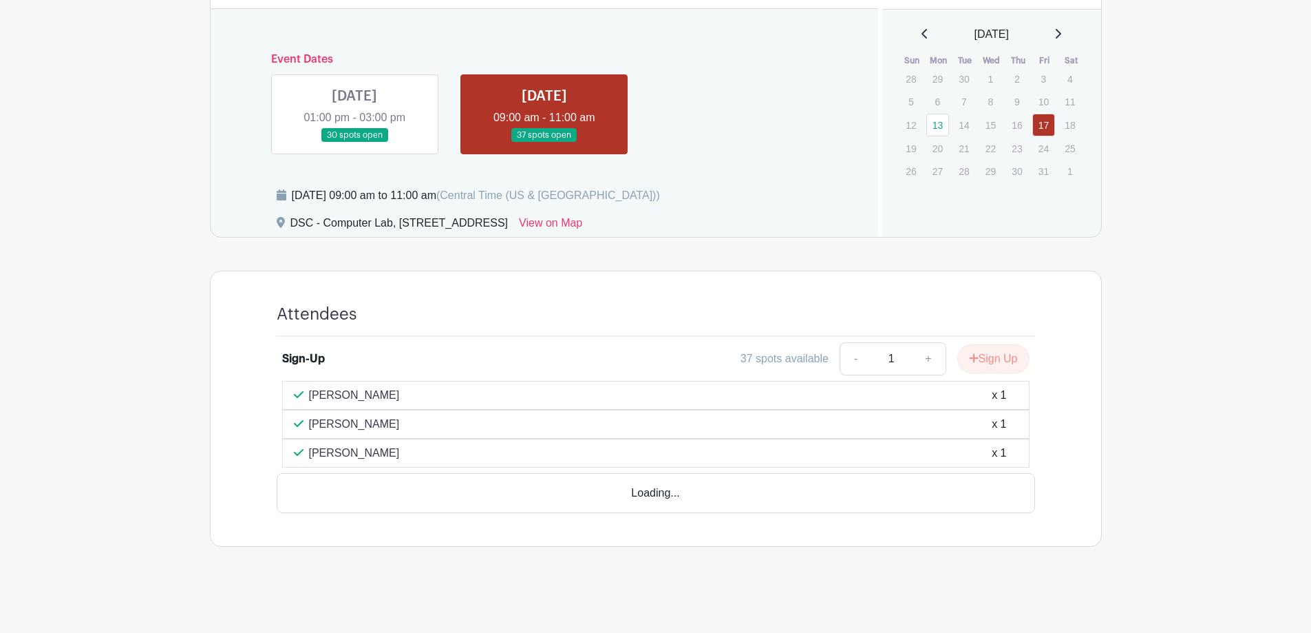
scroll to position [519, 0]
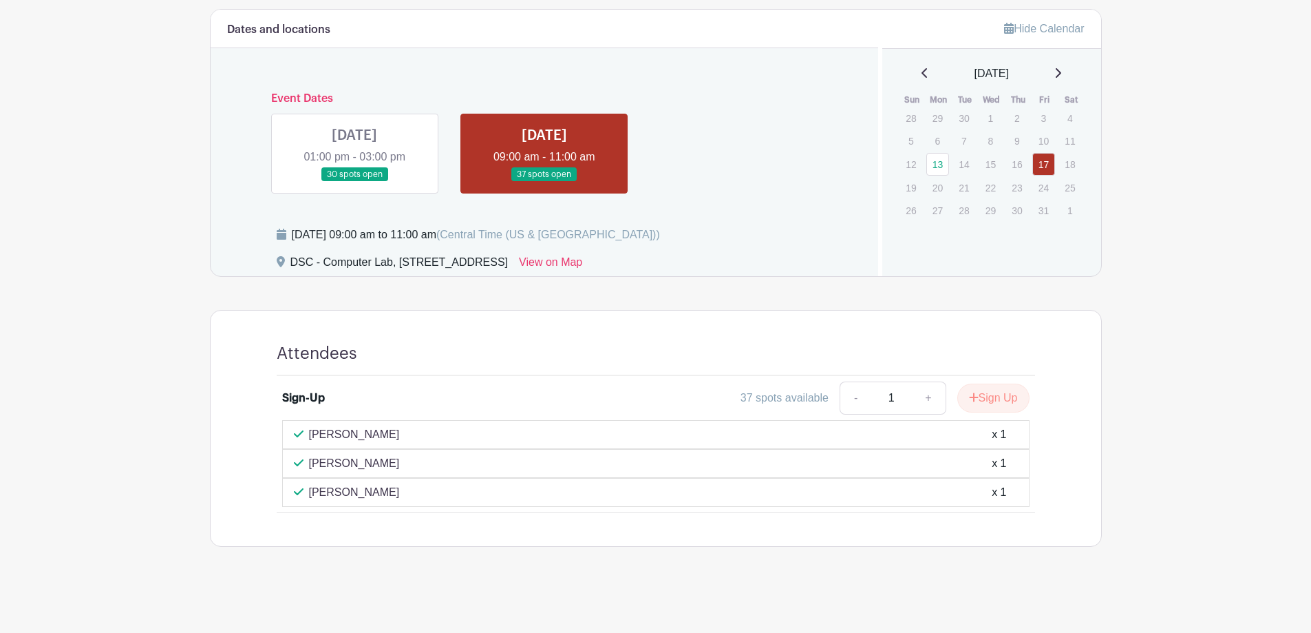
click at [354, 182] on link at bounding box center [354, 182] width 0 height 0
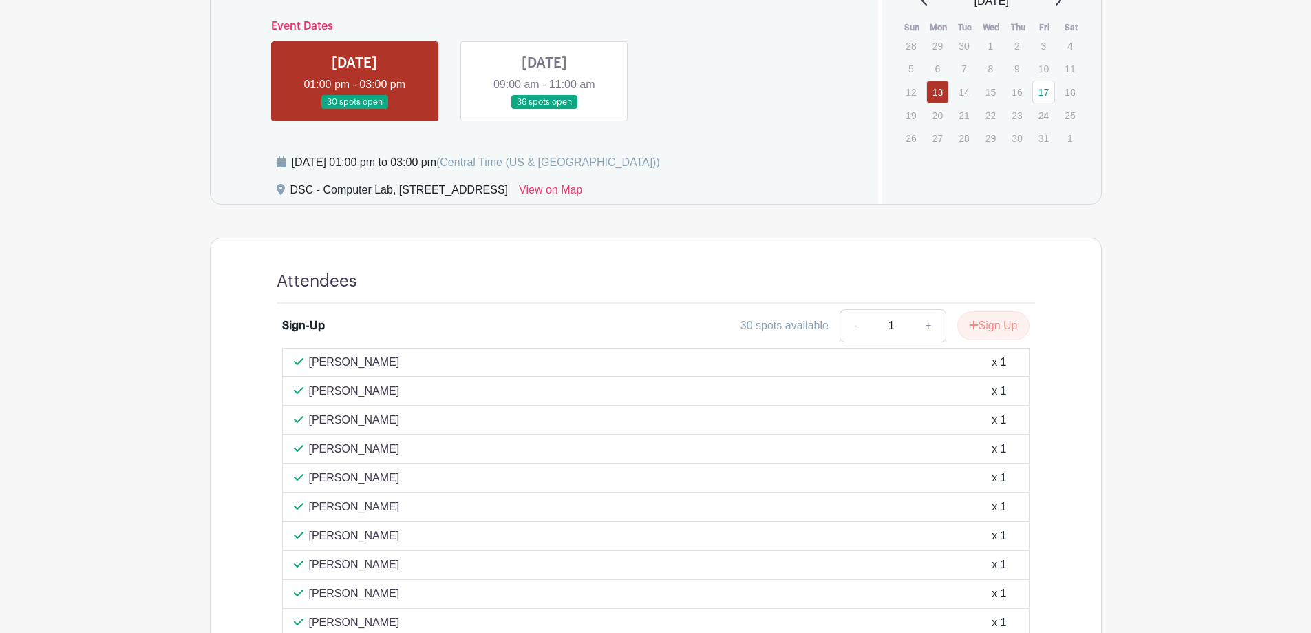
scroll to position [584, 0]
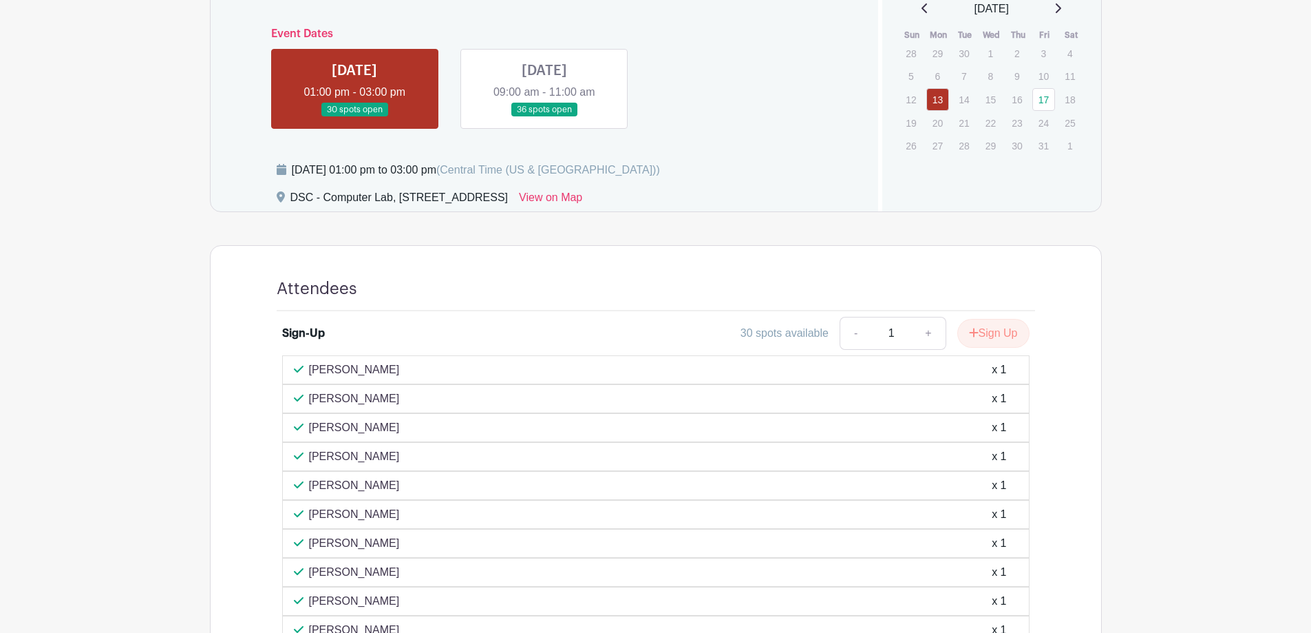
click at [544, 117] on link at bounding box center [544, 117] width 0 height 0
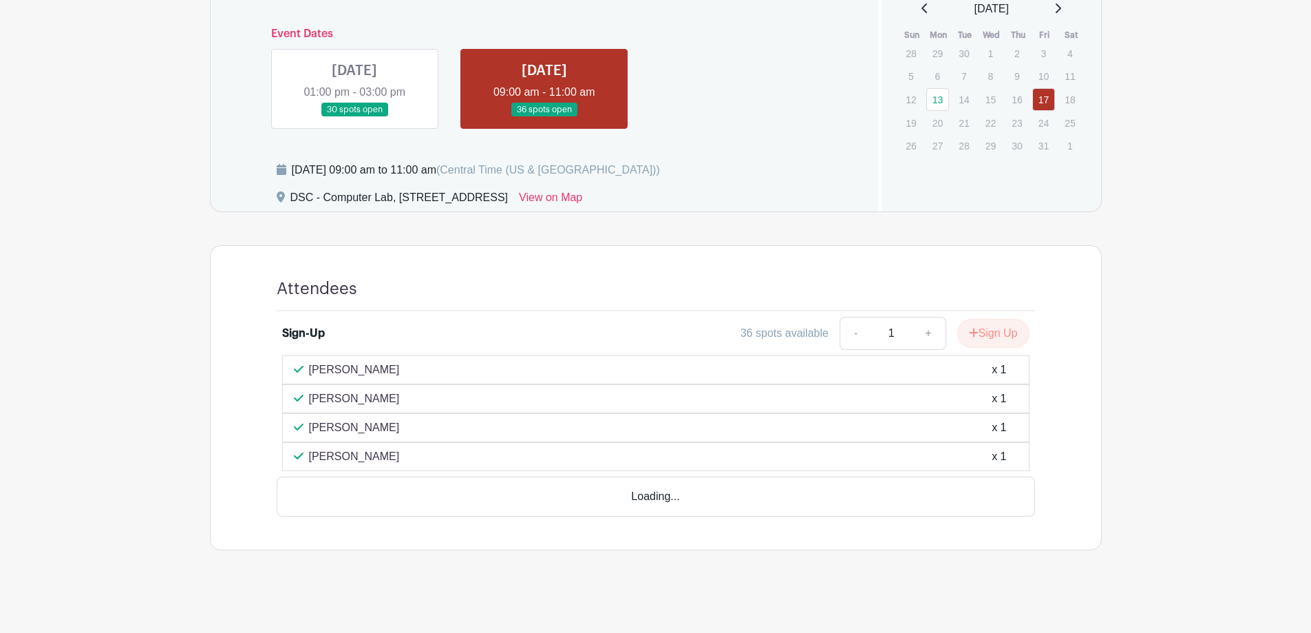
scroll to position [548, 0]
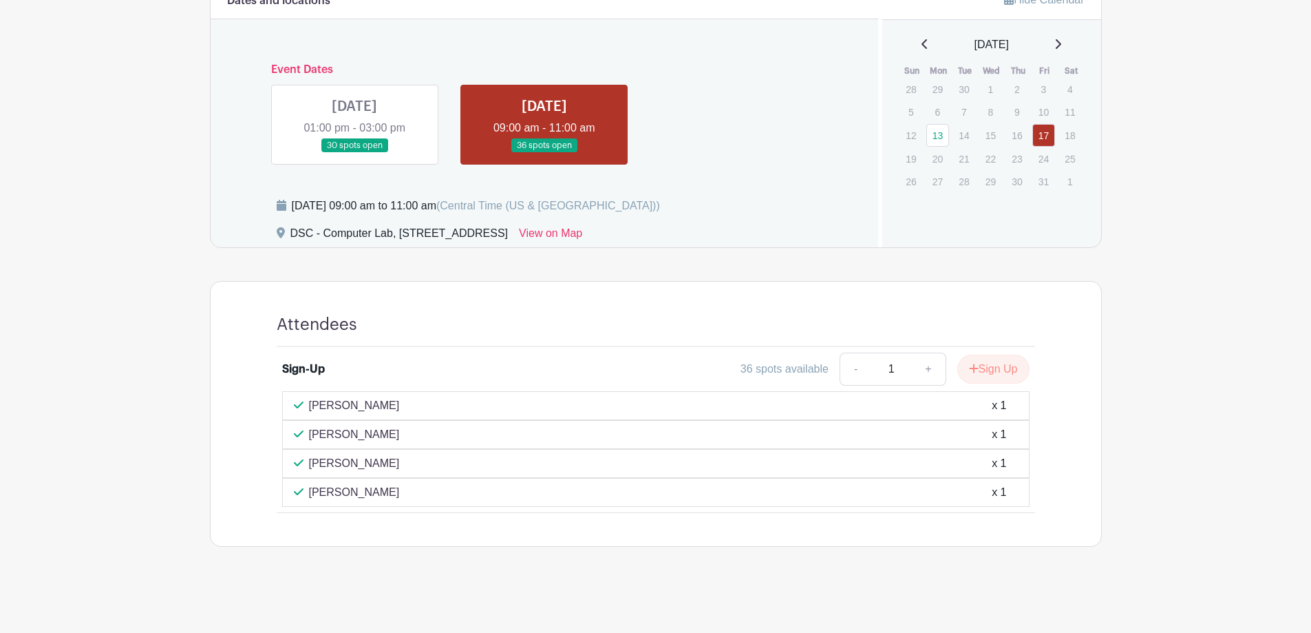
click at [354, 153] on link at bounding box center [354, 153] width 0 height 0
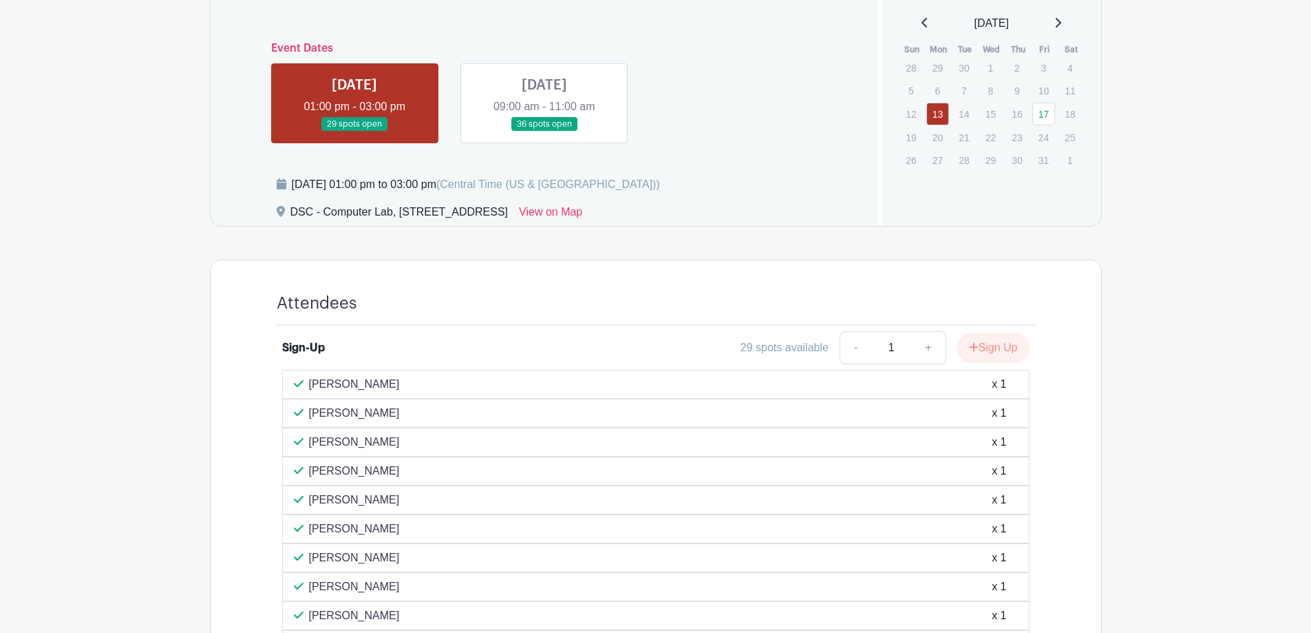
scroll to position [548, 0]
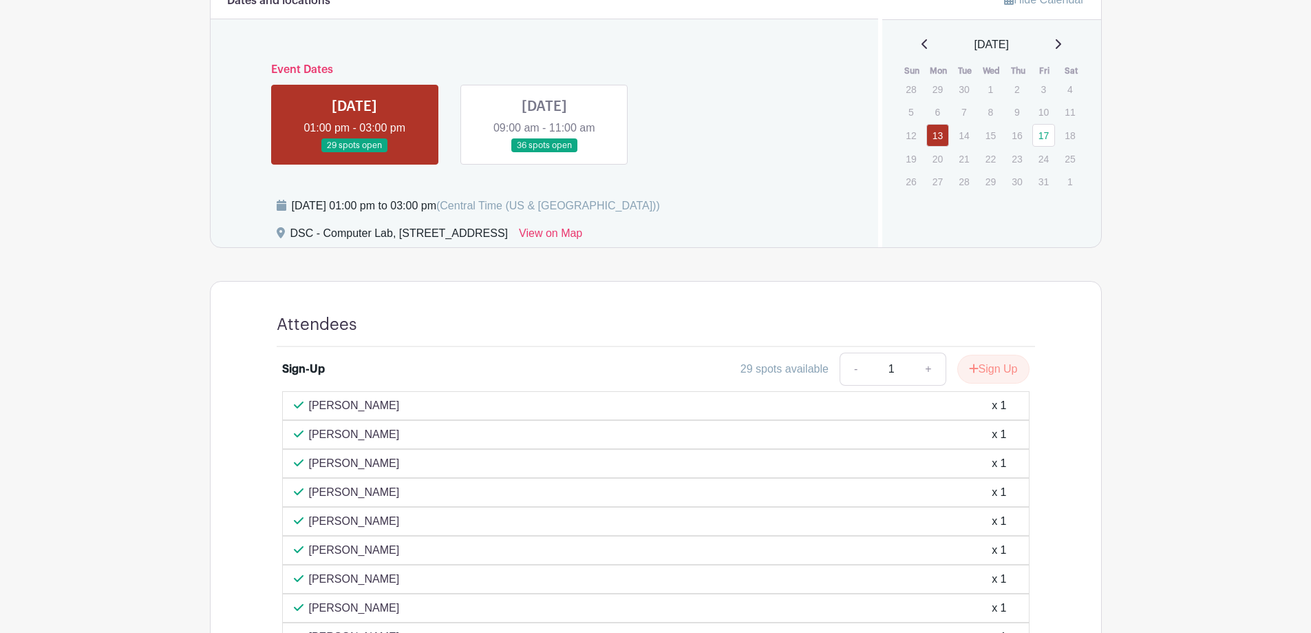
click at [544, 153] on link at bounding box center [544, 153] width 0 height 0
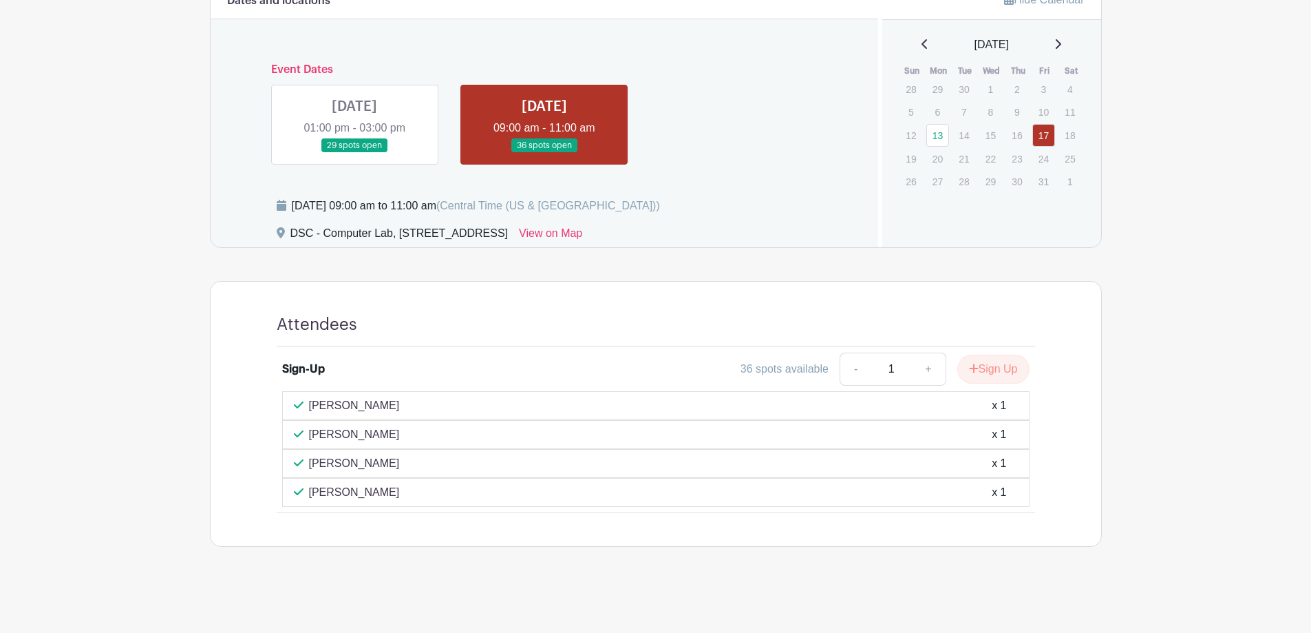
click at [354, 153] on link at bounding box center [354, 153] width 0 height 0
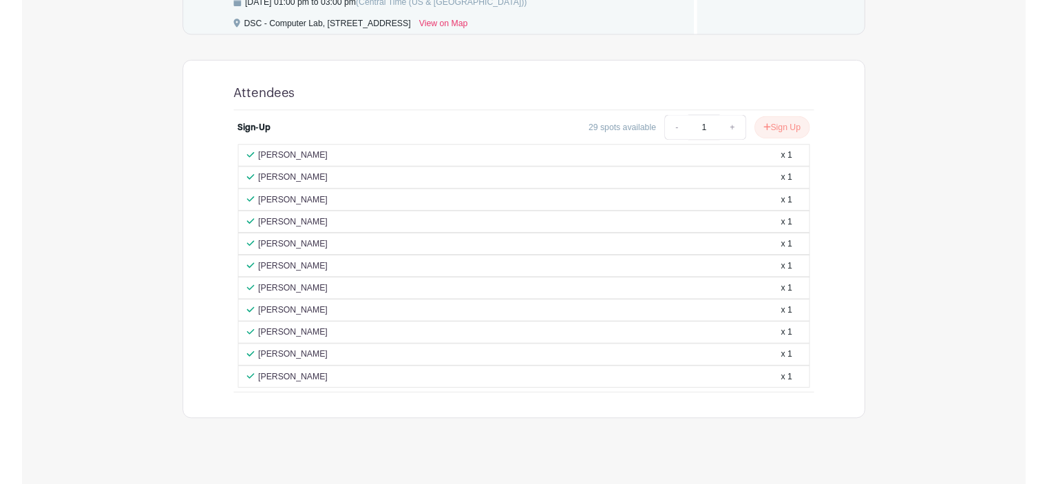
scroll to position [745, 0]
